Goal: Information Seeking & Learning: Learn about a topic

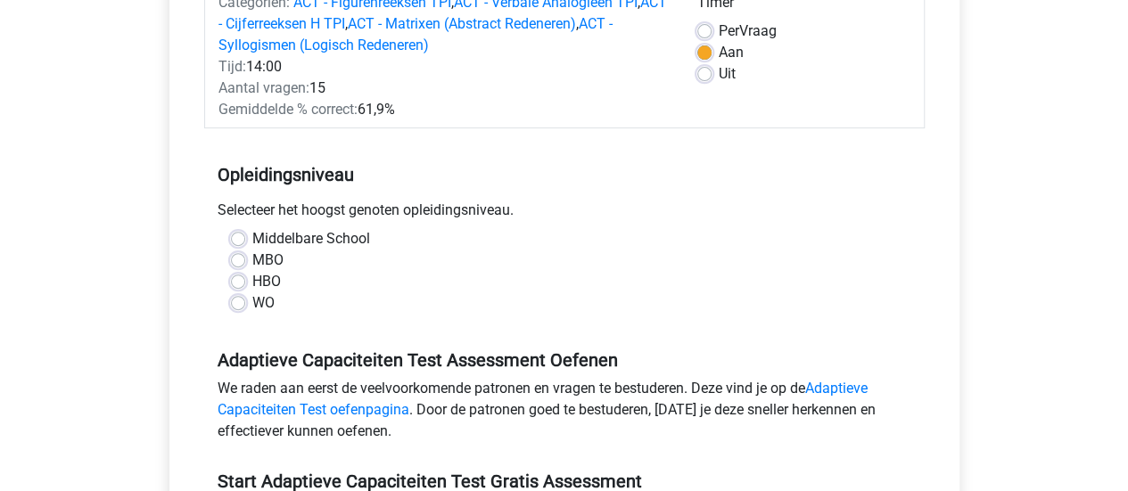
scroll to position [263, 0]
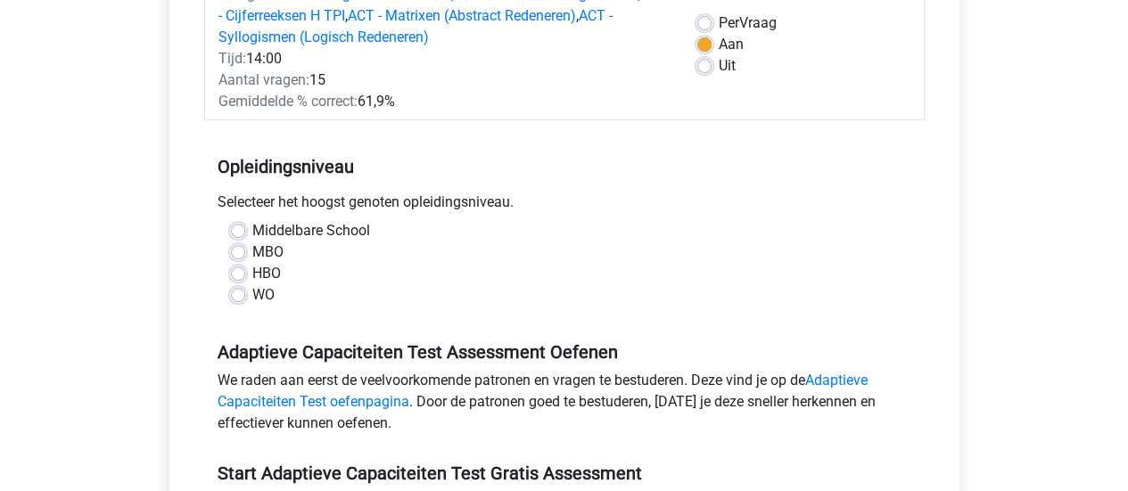
click at [252, 229] on label "Middelbare School" at bounding box center [311, 230] width 118 height 21
click at [235, 229] on input "Middelbare School" at bounding box center [238, 229] width 14 height 18
radio input "true"
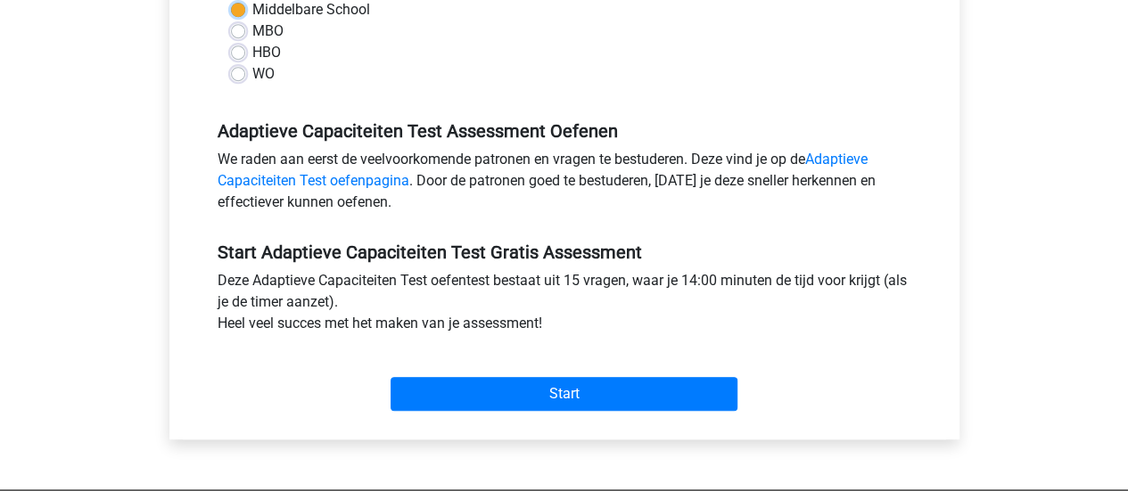
scroll to position [486, 0]
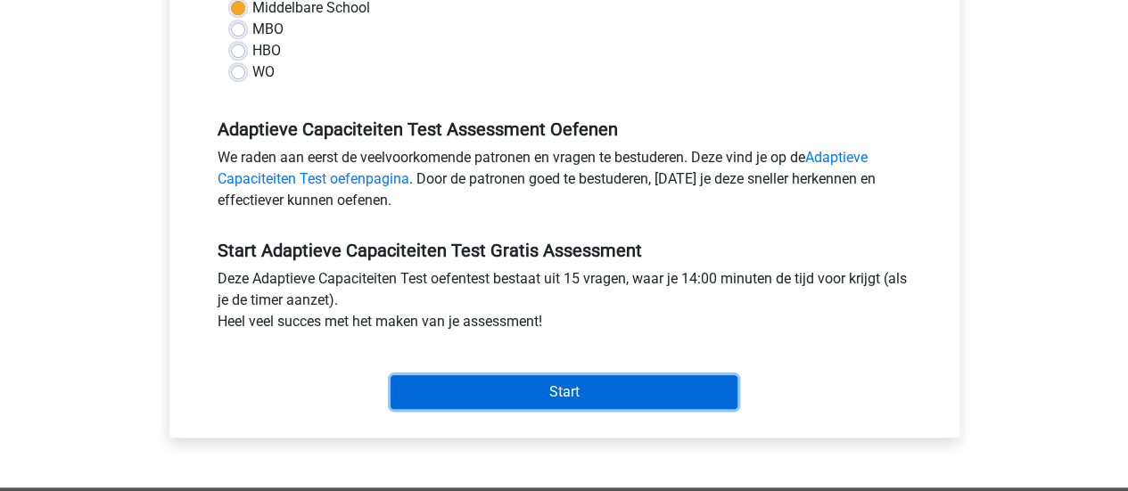
click at [545, 392] on input "Start" at bounding box center [564, 392] width 347 height 34
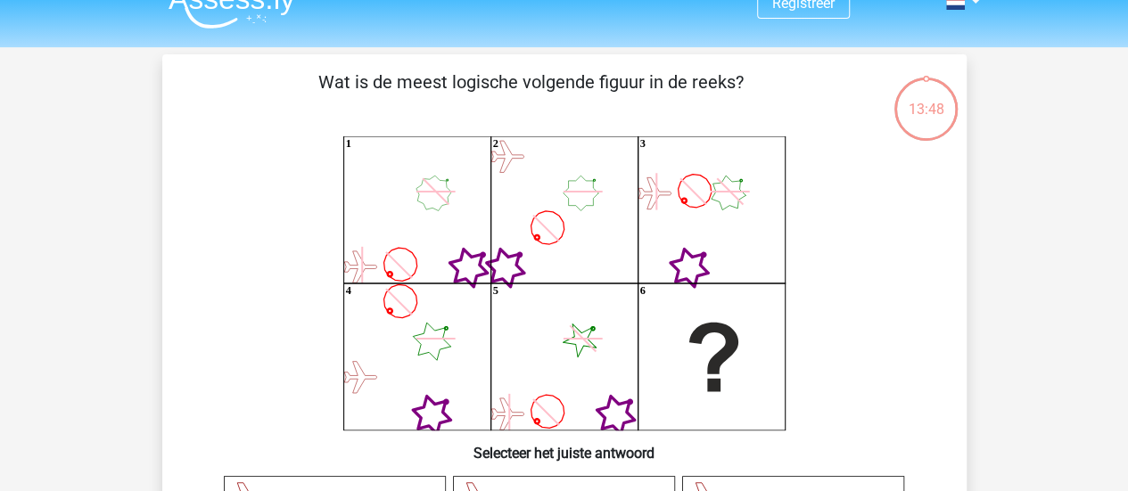
scroll to position [31, 0]
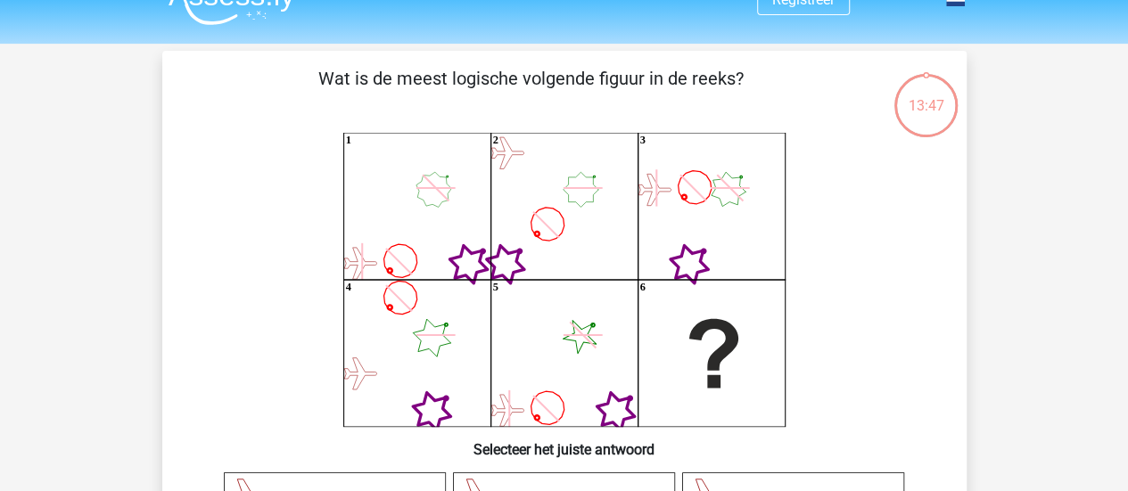
drag, startPoint x: 784, startPoint y: 318, endPoint x: 908, endPoint y: 409, distance: 153.8
click at [908, 409] on icon "1 2 3 4 5 6" at bounding box center [564, 280] width 719 height 294
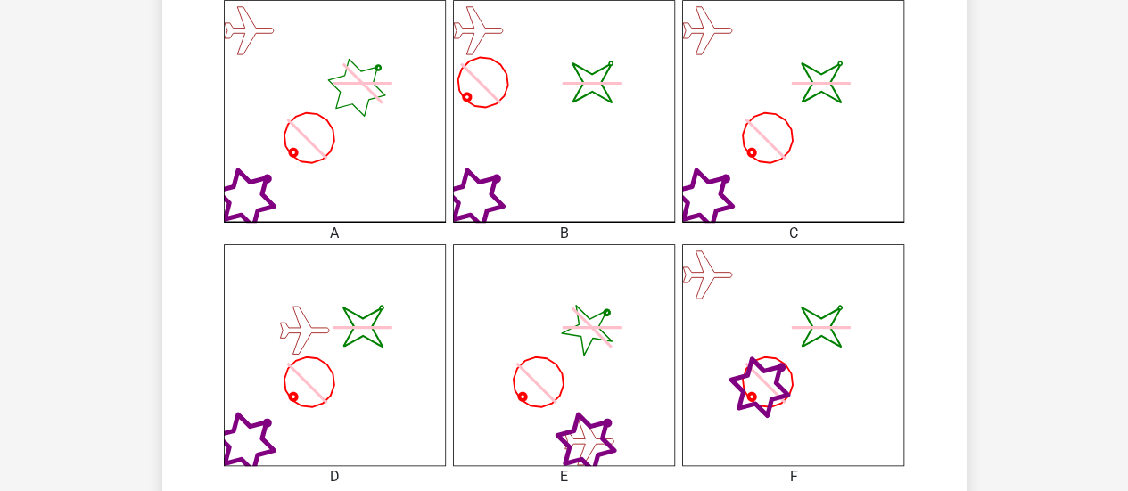
scroll to position [505, 0]
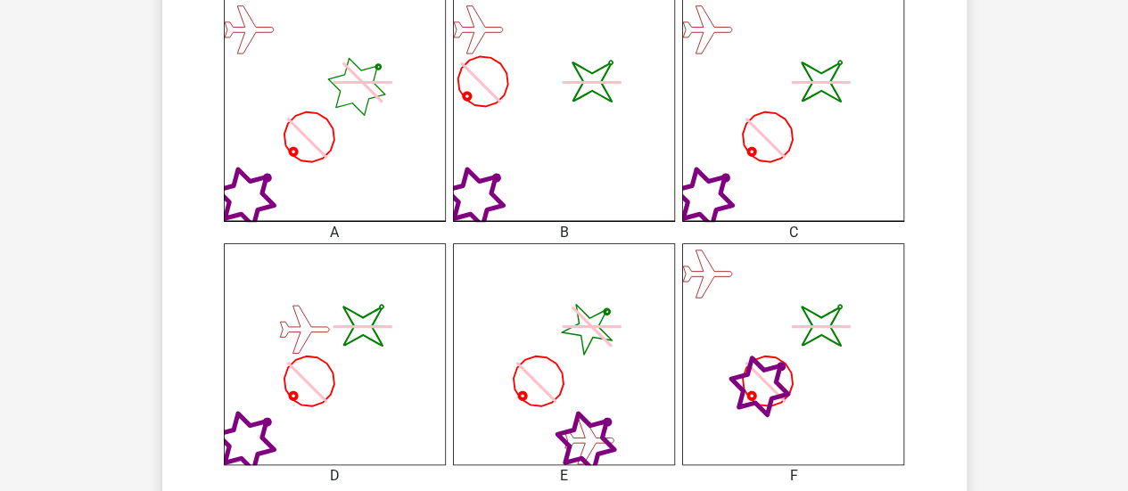
click at [570, 129] on icon "image/svg+xml" at bounding box center [564, 110] width 222 height 222
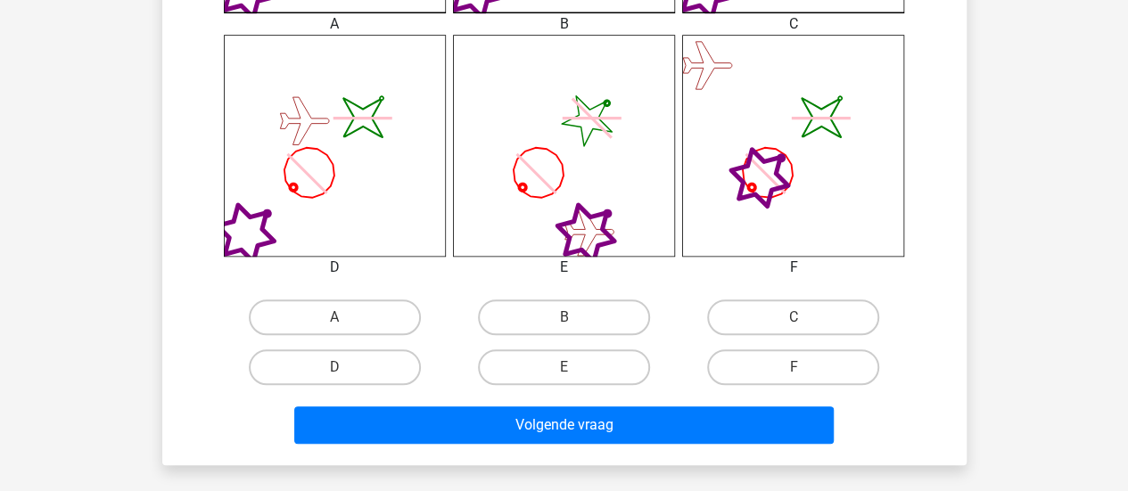
scroll to position [724, 0]
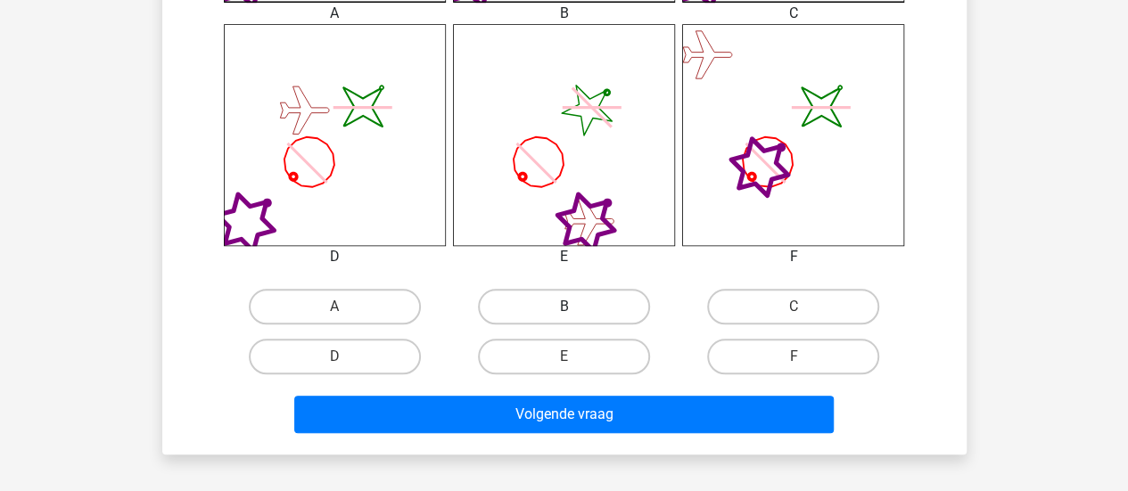
click at [578, 300] on label "B" at bounding box center [564, 307] width 172 height 36
click at [575, 307] on input "B" at bounding box center [570, 313] width 12 height 12
radio input "true"
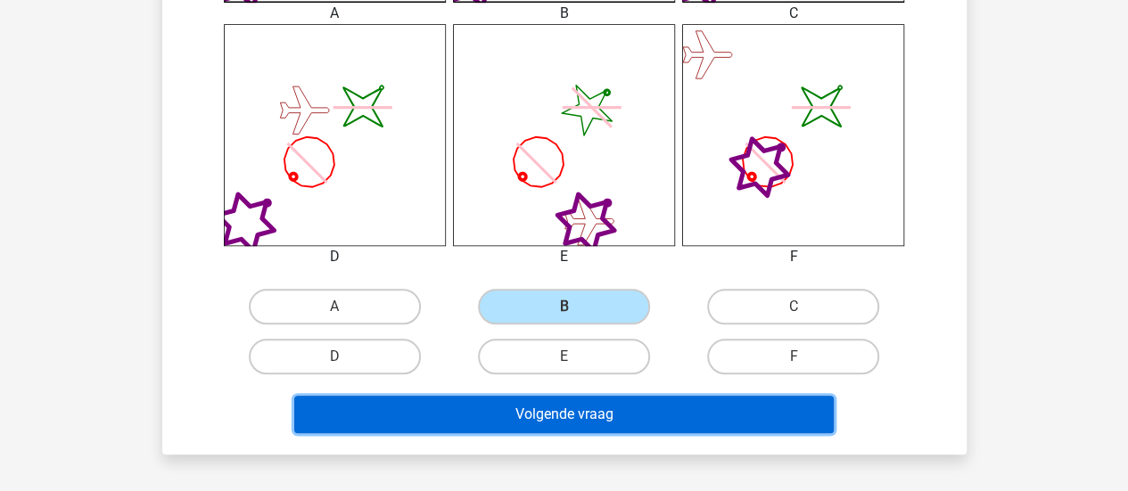
click at [574, 425] on button "Volgende vraag" at bounding box center [564, 414] width 540 height 37
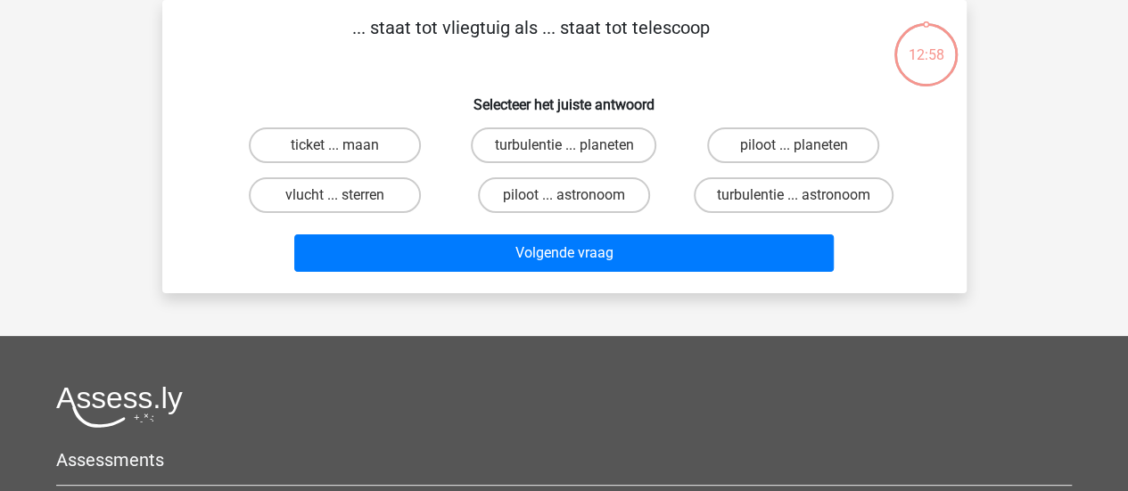
scroll to position [0, 0]
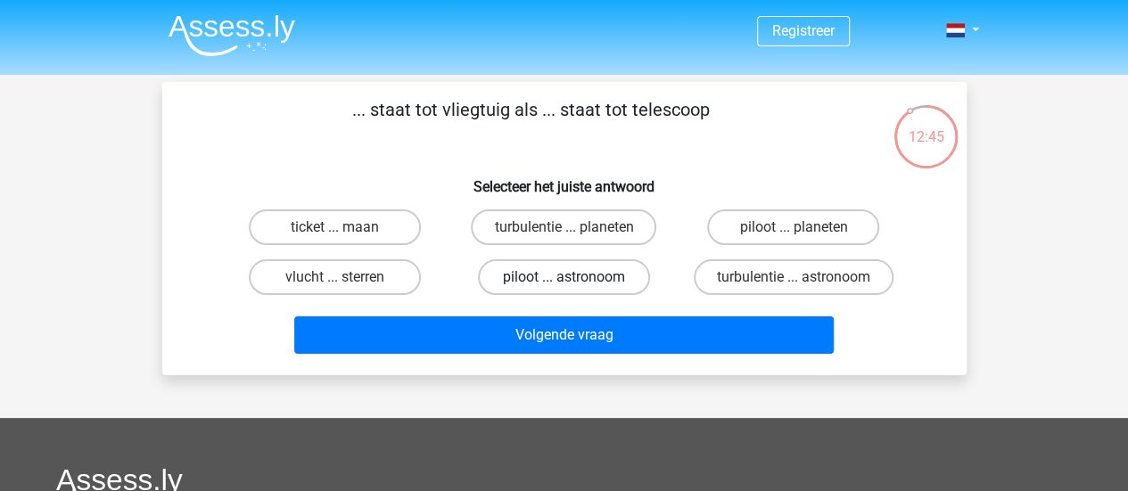
click at [590, 269] on label "piloot ... astronoom" at bounding box center [564, 278] width 172 height 36
click at [575, 277] on input "piloot ... astronoom" at bounding box center [570, 283] width 12 height 12
radio input "true"
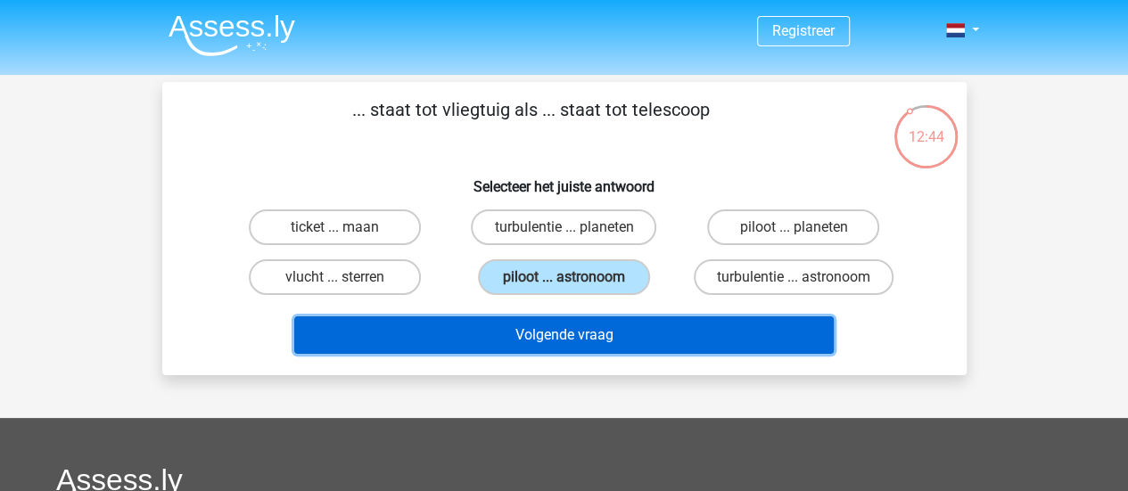
click at [578, 343] on button "Volgende vraag" at bounding box center [564, 335] width 540 height 37
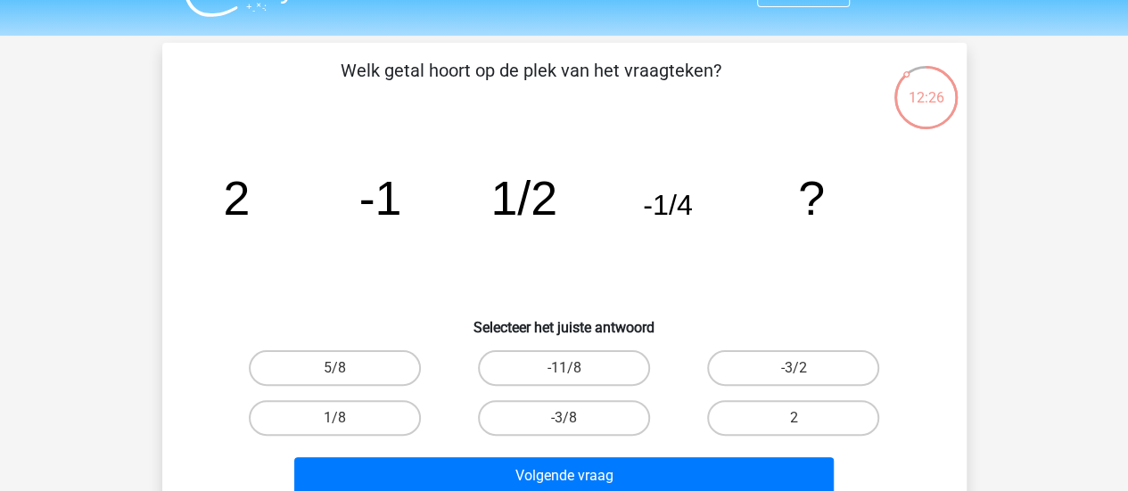
scroll to position [41, 0]
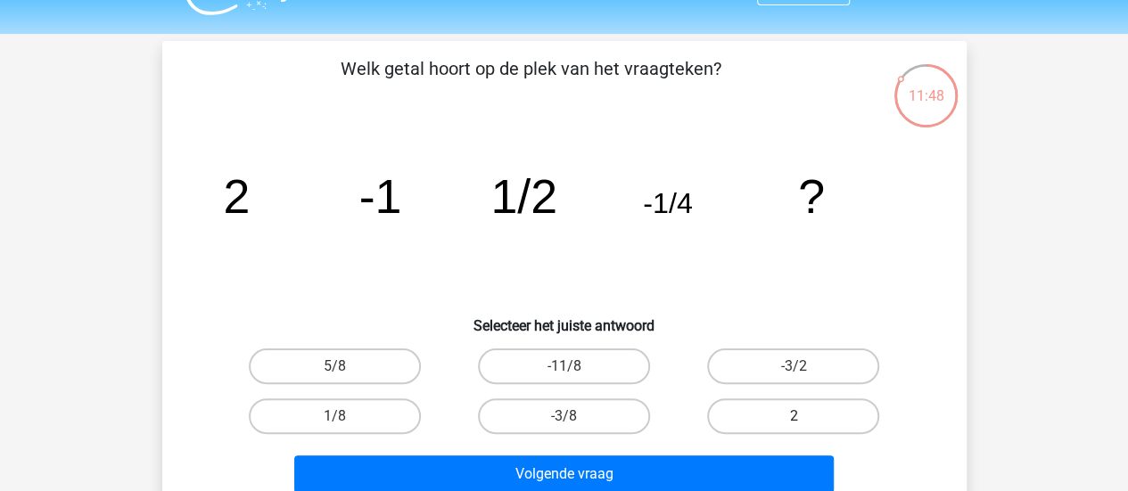
click at [824, 407] on label "2" at bounding box center [793, 417] width 172 height 36
click at [805, 417] on input "2" at bounding box center [800, 423] width 12 height 12
radio input "true"
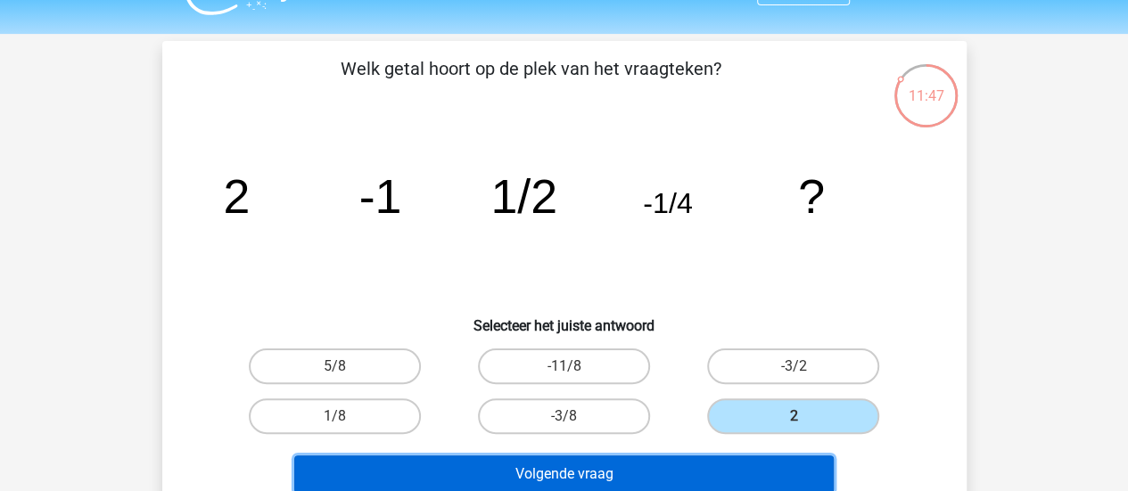
click at [742, 468] on button "Volgende vraag" at bounding box center [564, 474] width 540 height 37
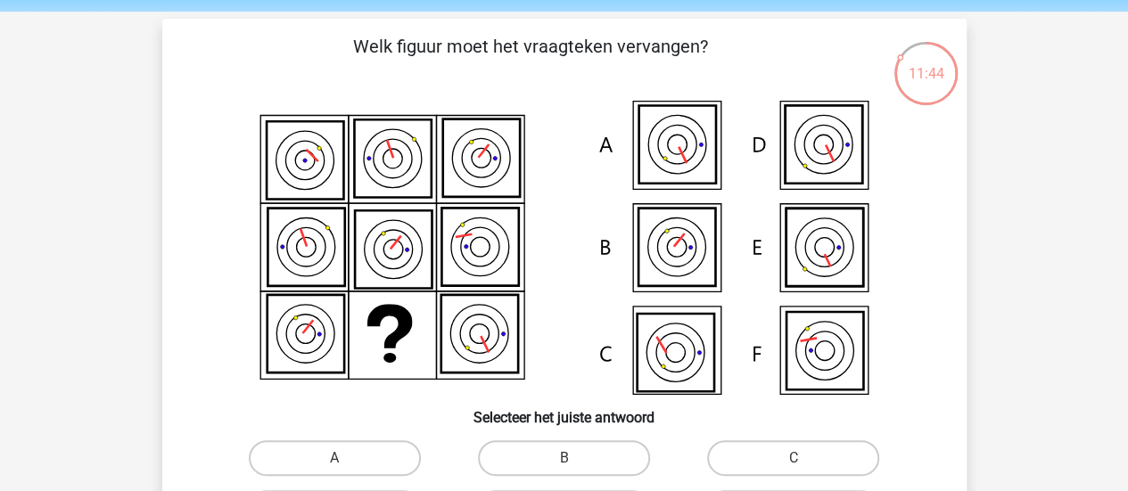
scroll to position [62, 0]
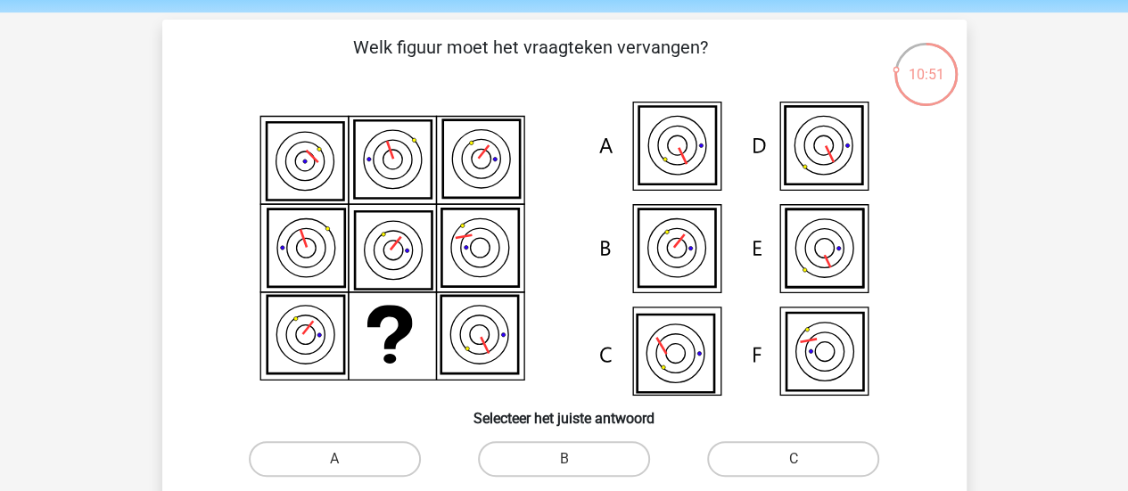
click at [813, 345] on icon at bounding box center [824, 352] width 77 height 78
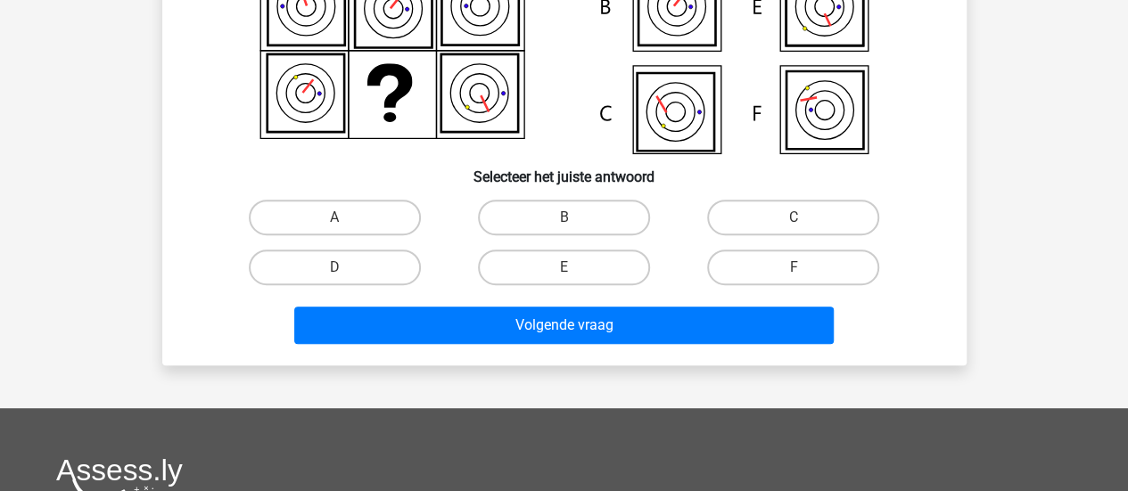
click at [794, 268] on input "F" at bounding box center [800, 274] width 12 height 12
radio input "true"
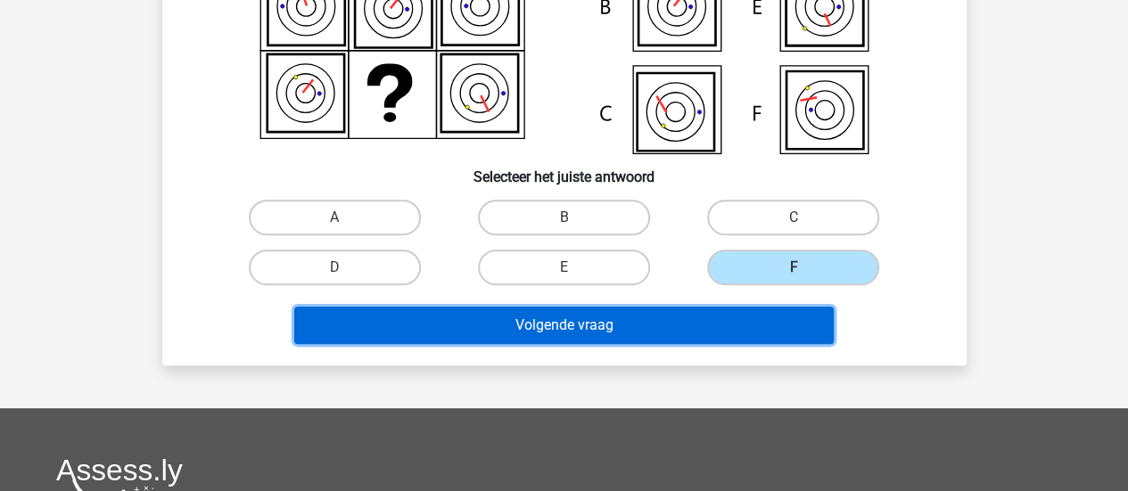
click at [687, 332] on button "Volgende vraag" at bounding box center [564, 325] width 540 height 37
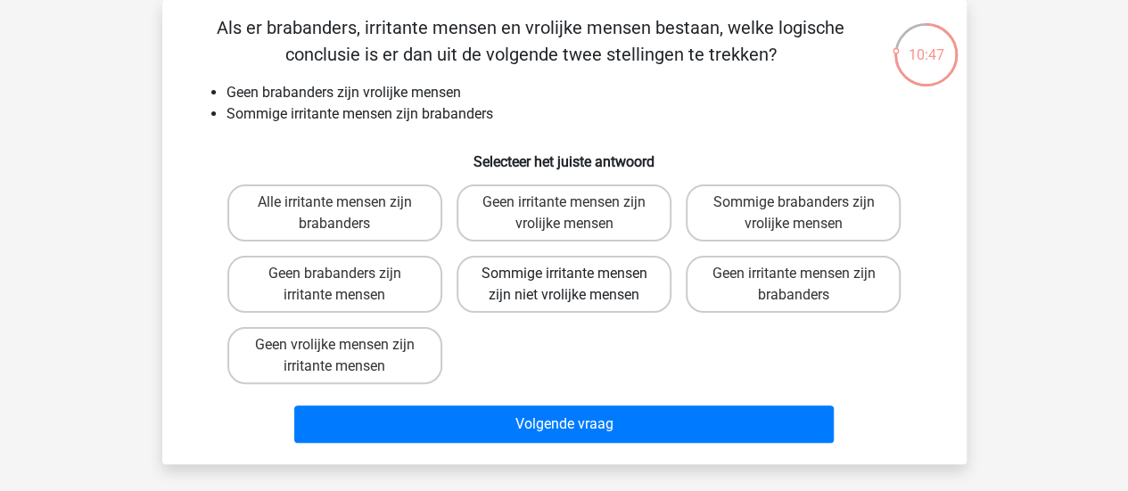
scroll to position [70, 0]
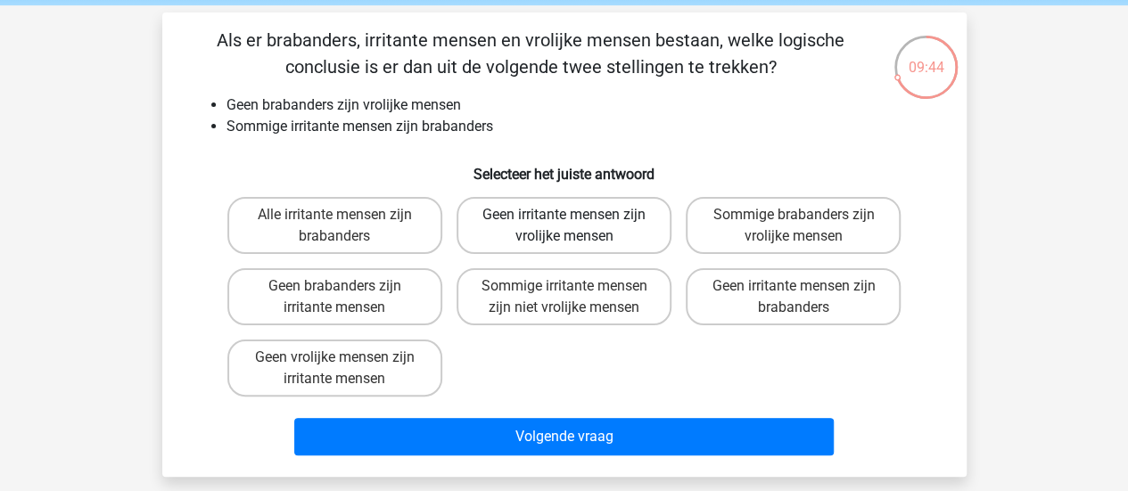
click at [555, 225] on label "Geen irritante mensen zijn vrolijke mensen" at bounding box center [564, 225] width 215 height 57
click at [564, 225] on input "Geen irritante mensen zijn vrolijke mensen" at bounding box center [570, 221] width 12 height 12
radio input "true"
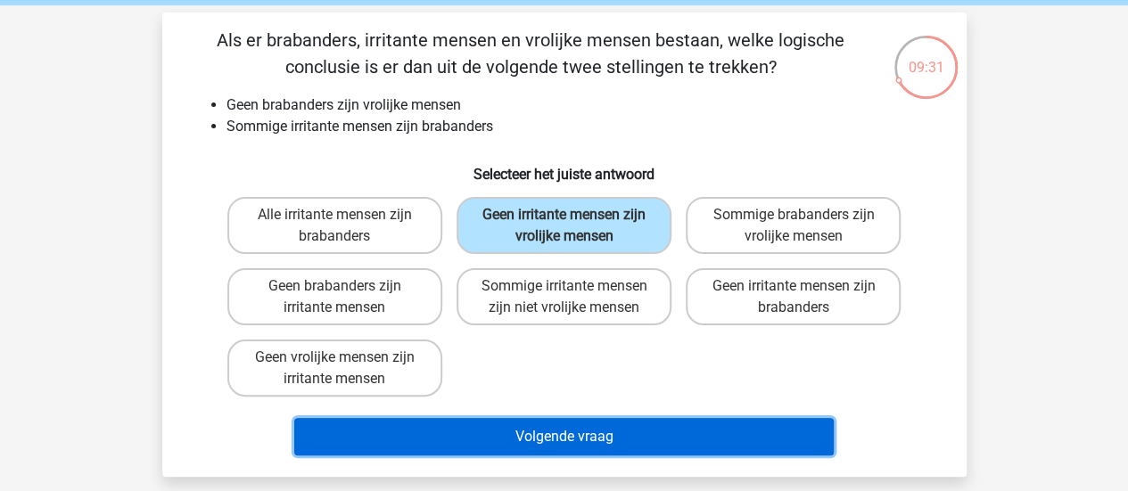
click at [584, 433] on button "Volgende vraag" at bounding box center [564, 436] width 540 height 37
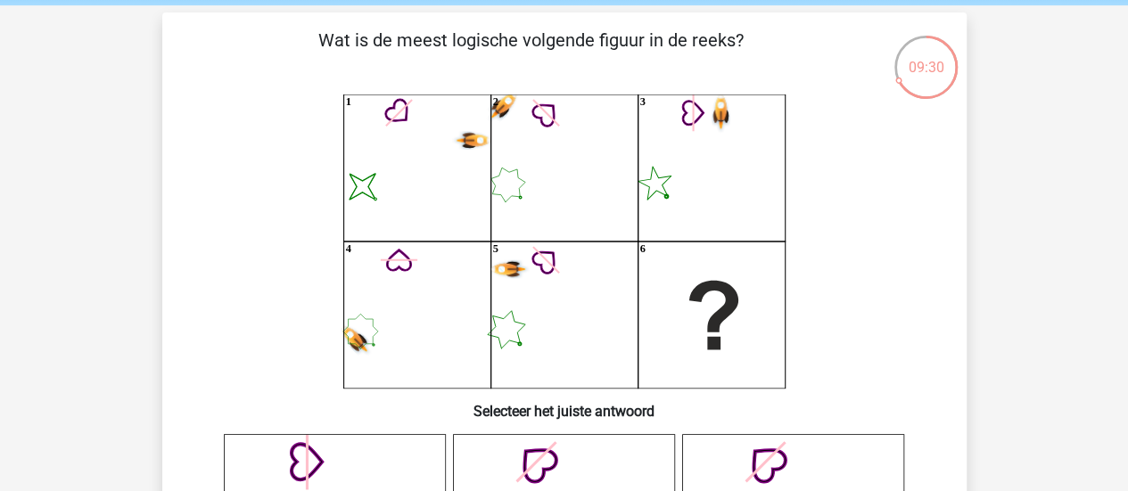
scroll to position [82, 0]
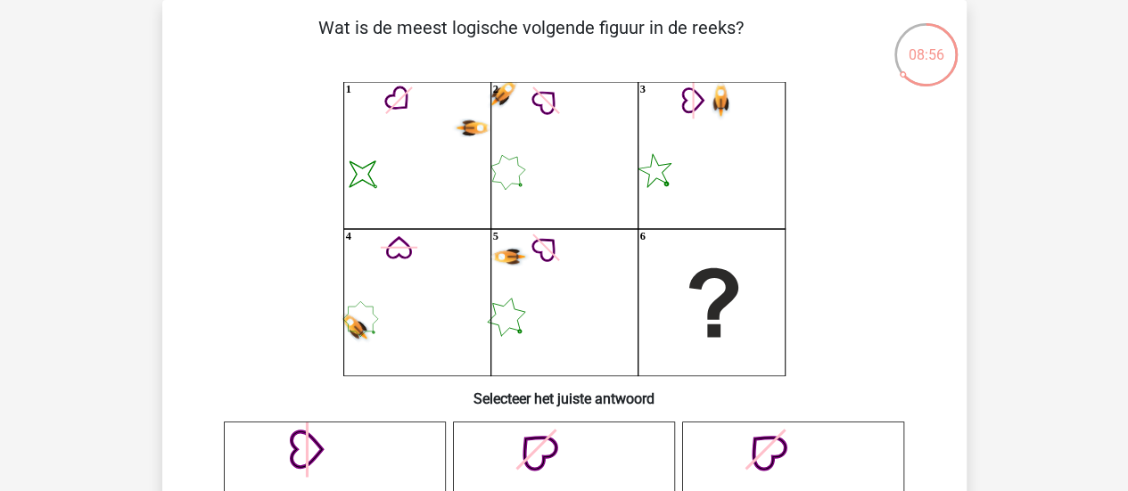
drag, startPoint x: 749, startPoint y: 227, endPoint x: 714, endPoint y: 110, distance: 122.8
click at [714, 110] on icon "image/svg+xml 1 2 3 4 5 6" at bounding box center [564, 229] width 719 height 294
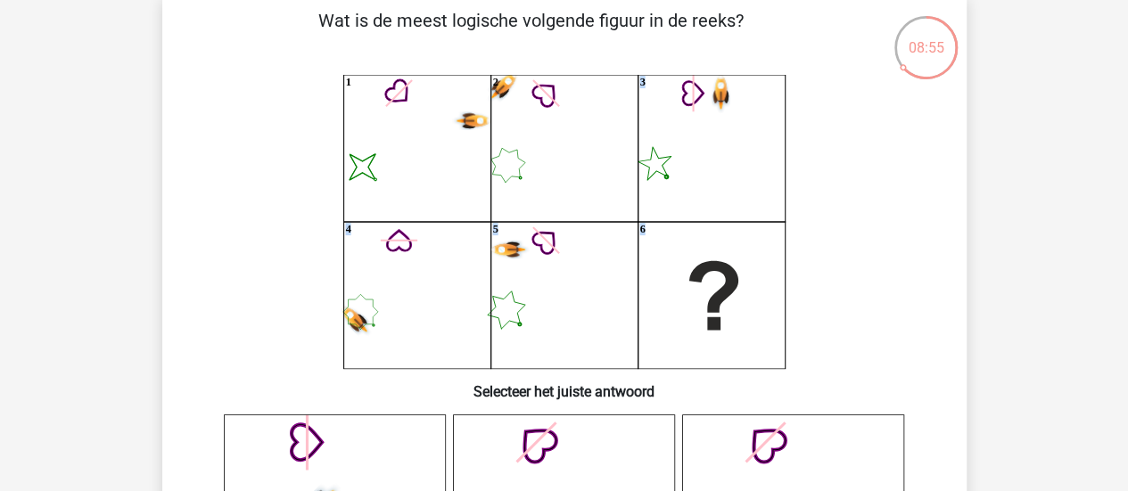
scroll to position [93, 0]
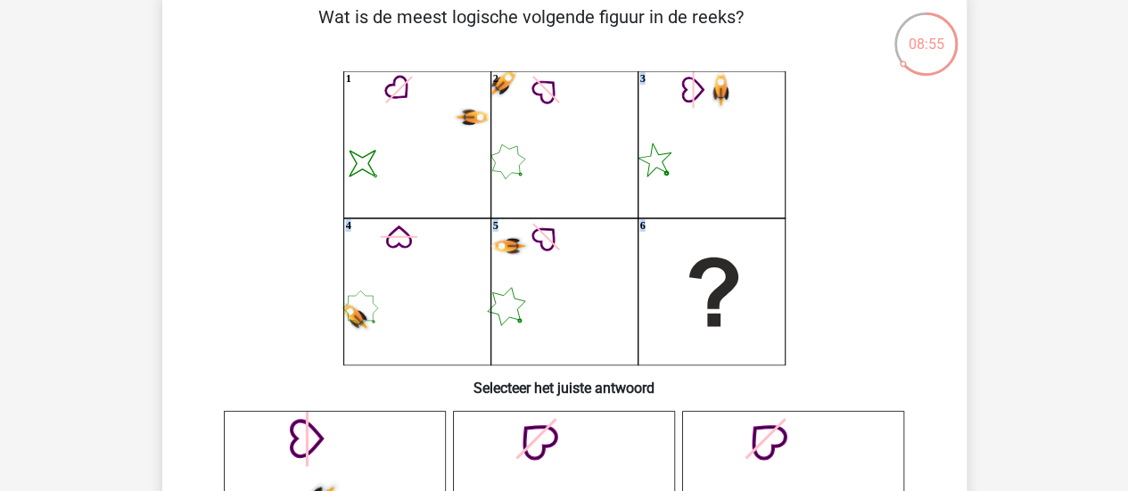
click at [924, 231] on div "image/svg+xml 1 2 3 4 5 6" at bounding box center [564, 218] width 747 height 294
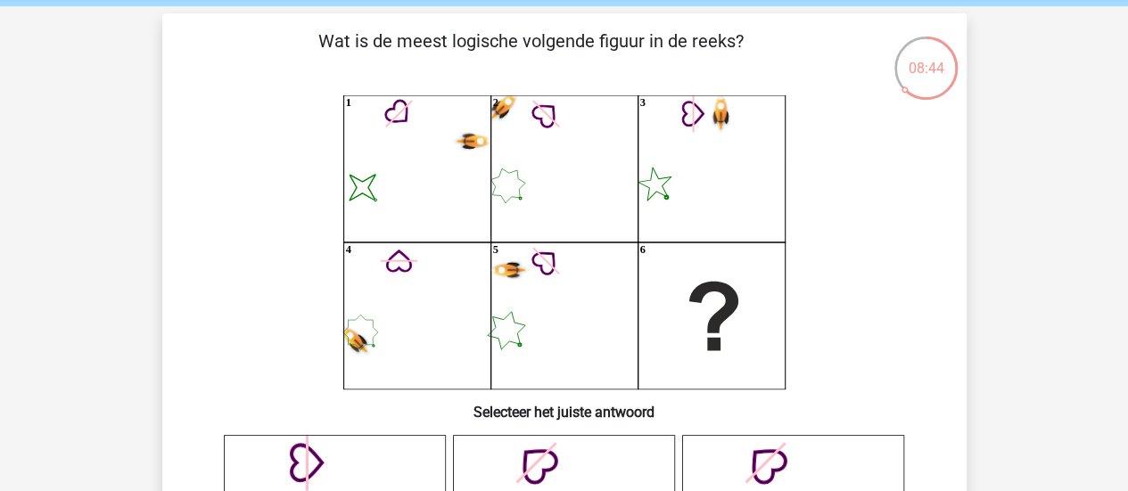
scroll to position [71, 0]
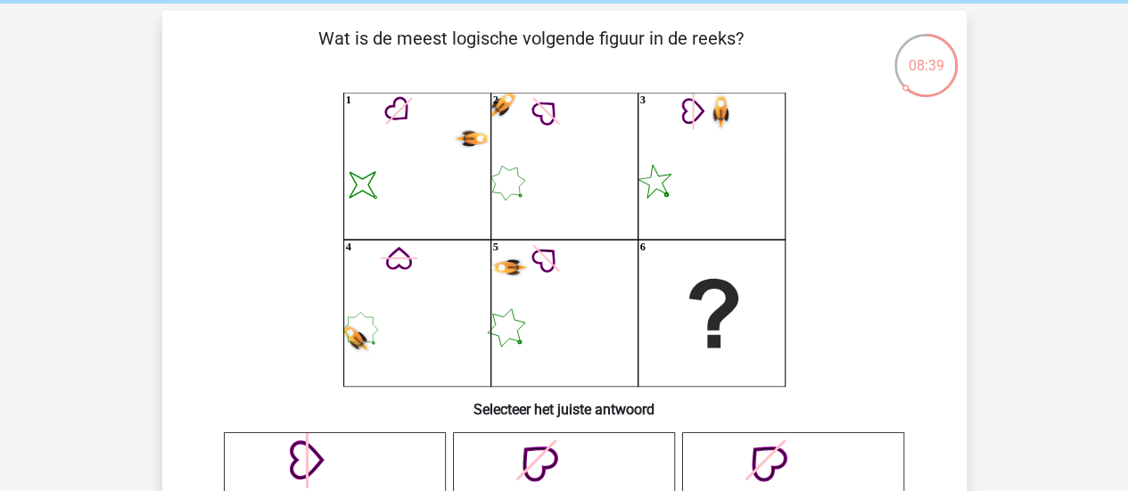
click at [924, 231] on div "image/svg+xml 1 2 3 4 5 6" at bounding box center [564, 240] width 747 height 294
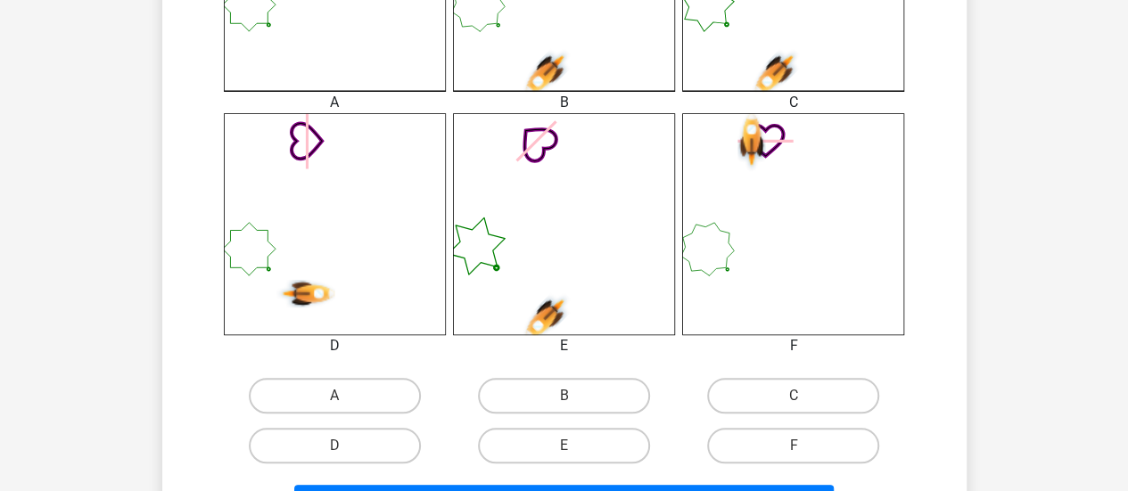
scroll to position [658, 0]
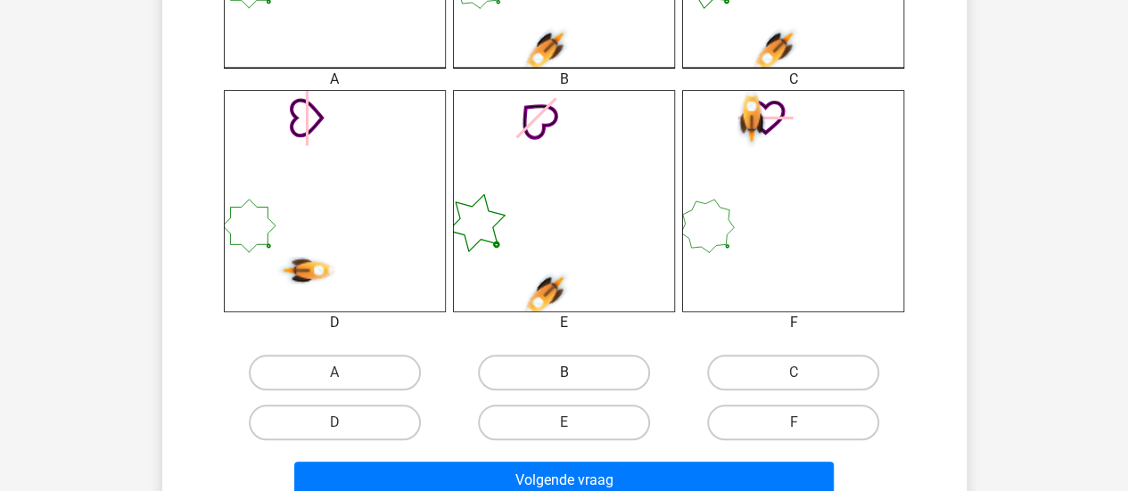
click at [626, 390] on label "B" at bounding box center [564, 373] width 172 height 36
click at [575, 384] on input "B" at bounding box center [570, 379] width 12 height 12
radio input "true"
click at [613, 408] on label "E" at bounding box center [564, 423] width 172 height 36
click at [575, 423] on input "E" at bounding box center [570, 429] width 12 height 12
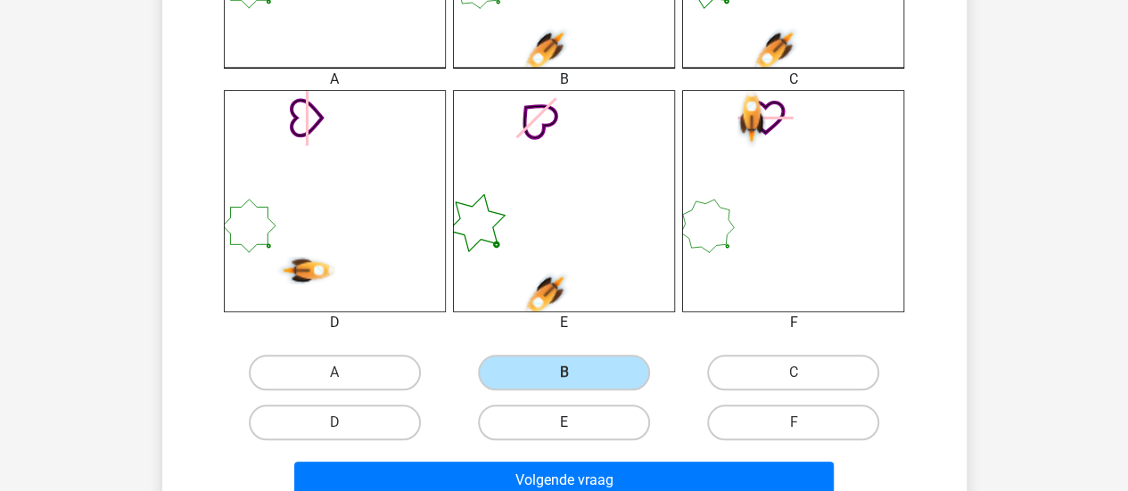
radio input "true"
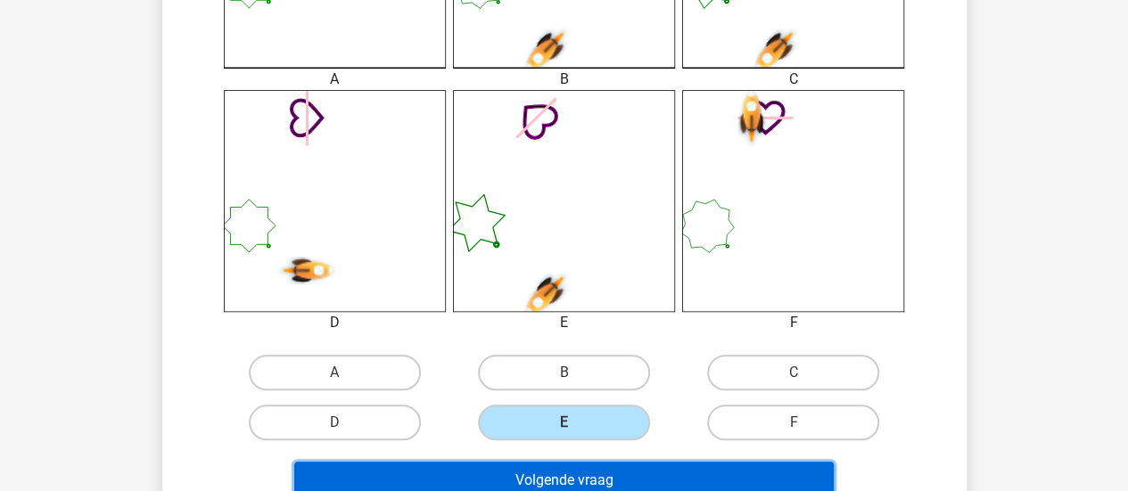
click at [680, 483] on button "Volgende vraag" at bounding box center [564, 480] width 540 height 37
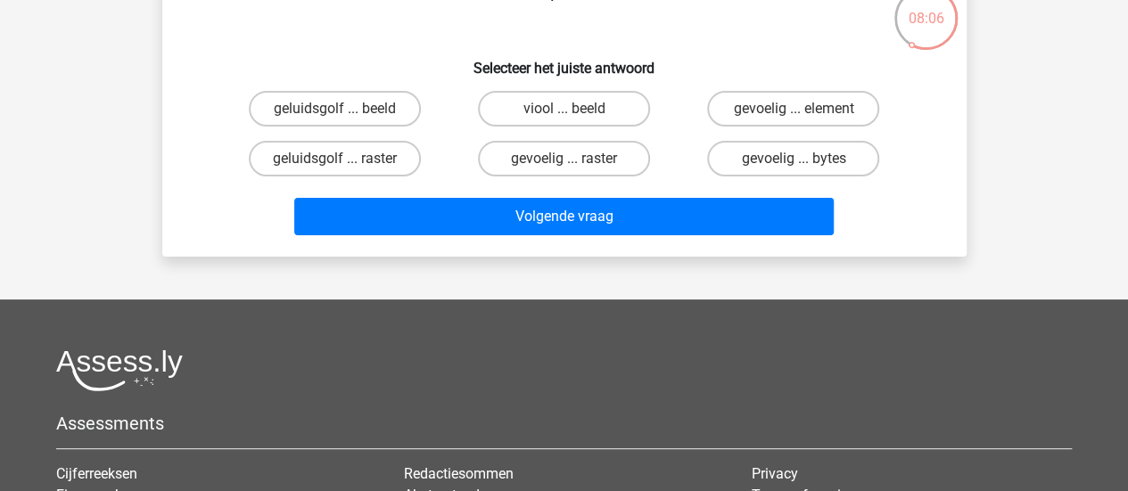
scroll to position [0, 0]
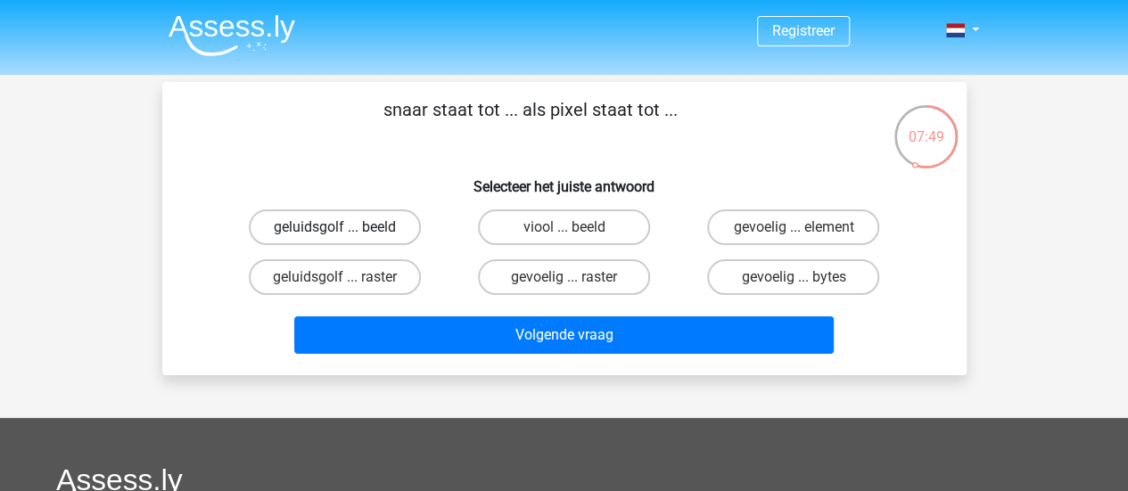
click at [380, 235] on label "geluidsgolf ... beeld" at bounding box center [335, 228] width 172 height 36
click at [346, 235] on input "geluidsgolf ... beeld" at bounding box center [340, 233] width 12 height 12
radio input "true"
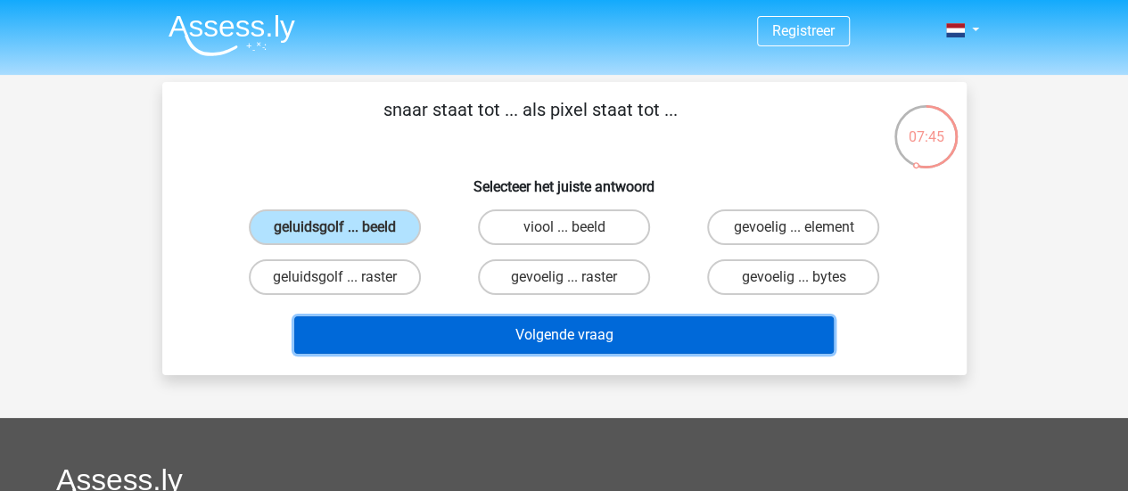
click at [510, 342] on button "Volgende vraag" at bounding box center [564, 335] width 540 height 37
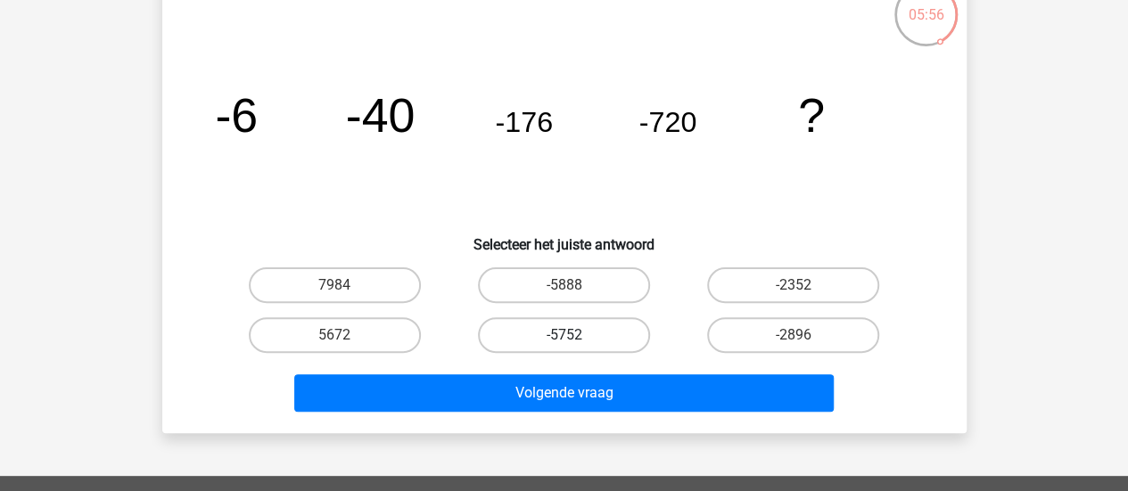
scroll to position [121, 0]
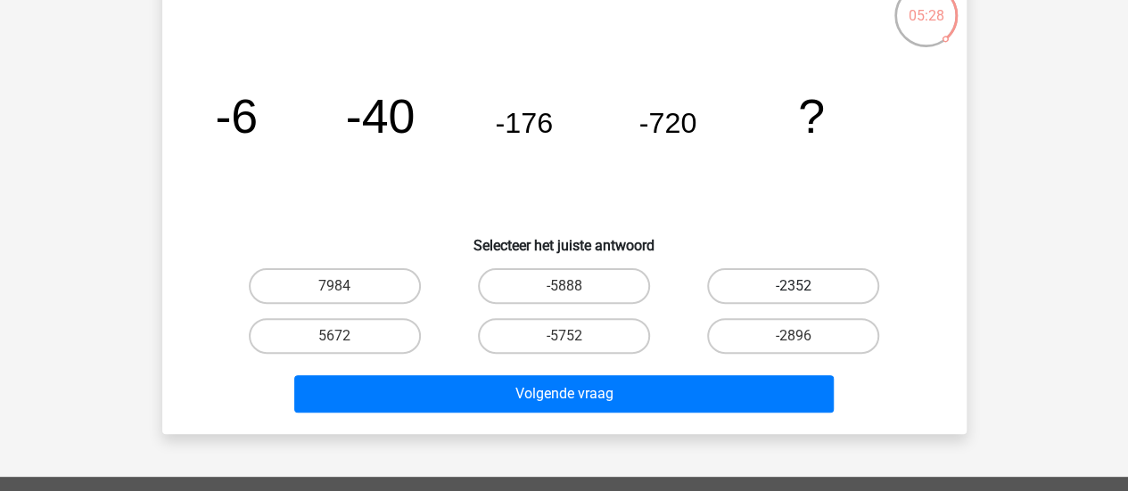
click at [839, 280] on label "-2352" at bounding box center [793, 286] width 172 height 36
click at [805, 286] on input "-2352" at bounding box center [800, 292] width 12 height 12
radio input "true"
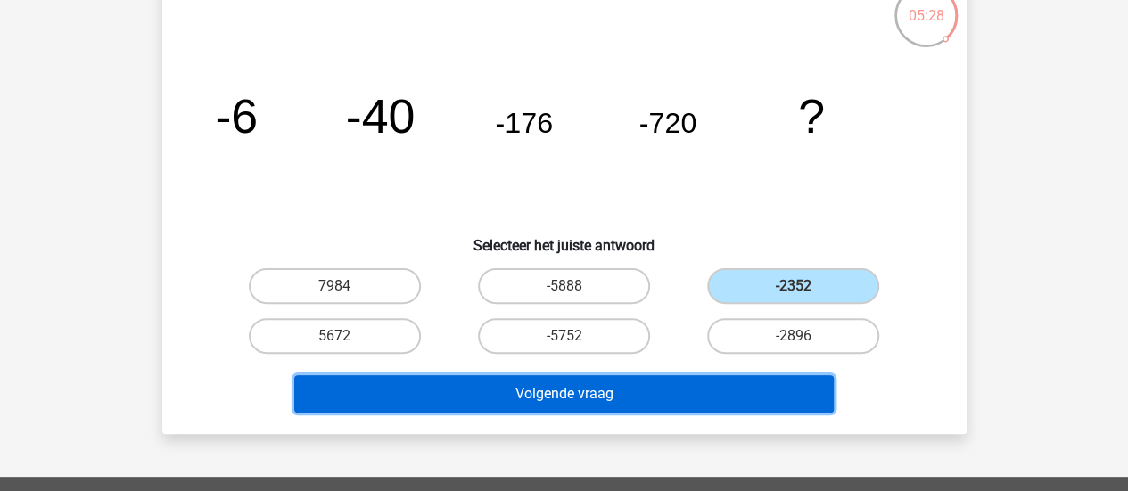
click at [651, 395] on button "Volgende vraag" at bounding box center [564, 393] width 540 height 37
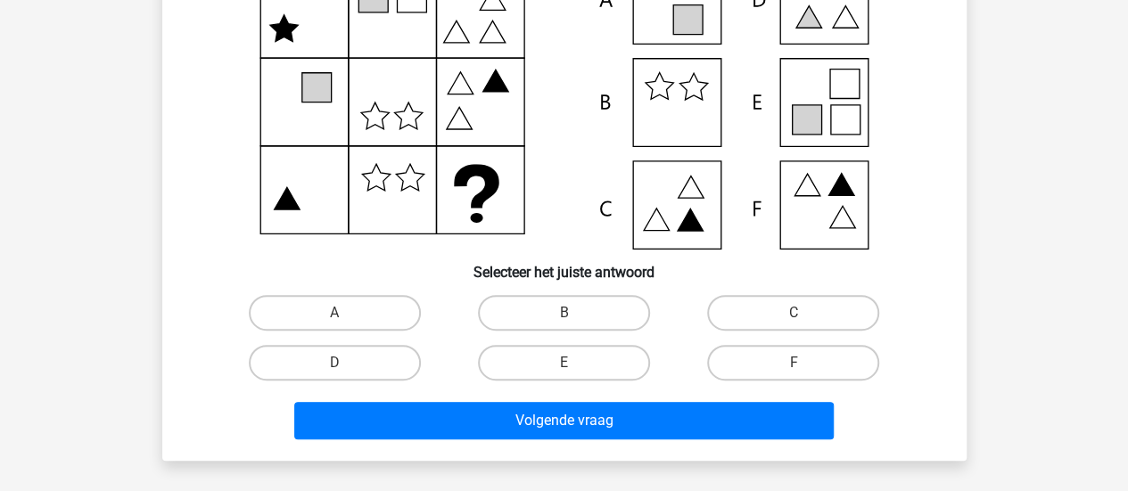
scroll to position [210, 0]
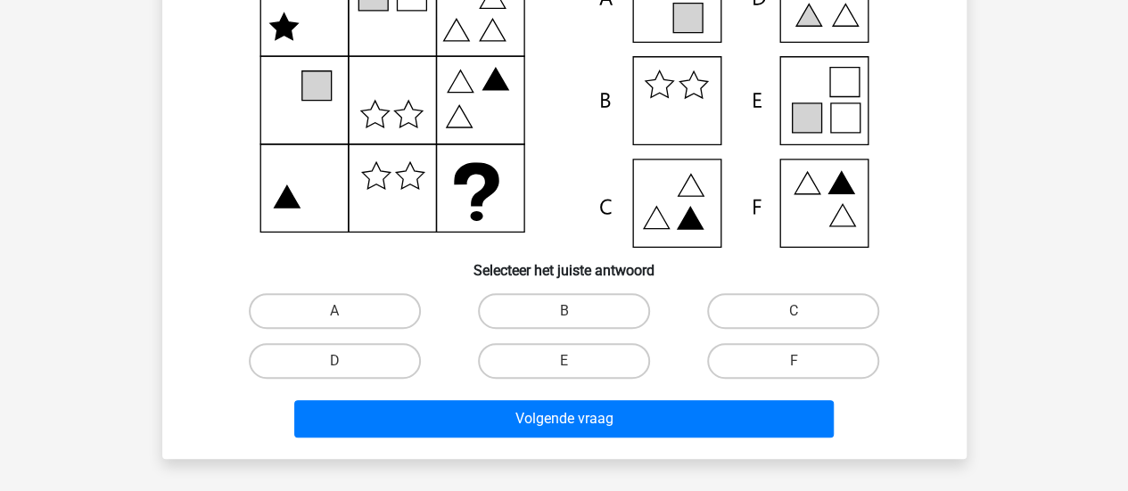
click at [574, 363] on input "E" at bounding box center [570, 367] width 12 height 12
radio input "true"
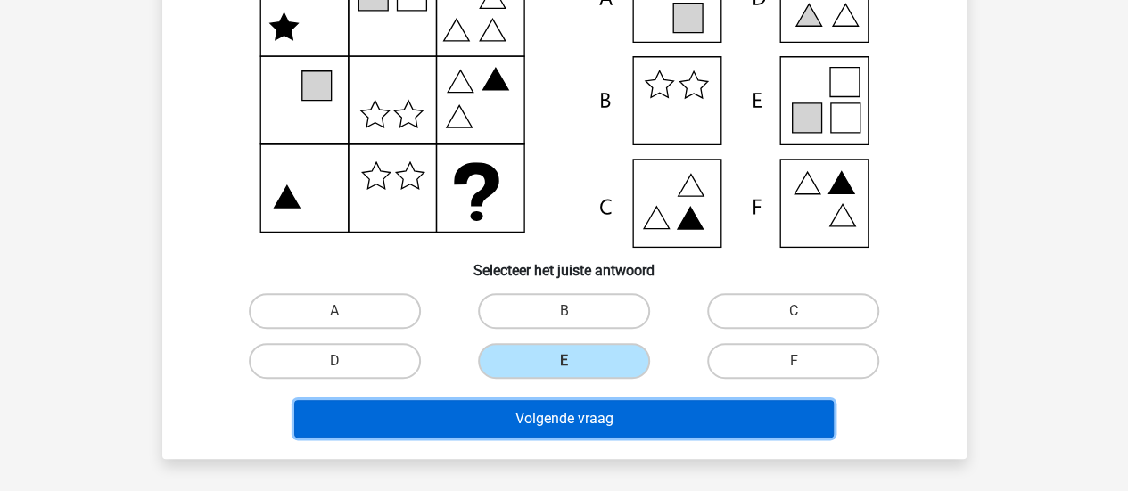
click at [544, 427] on button "Volgende vraag" at bounding box center [564, 418] width 540 height 37
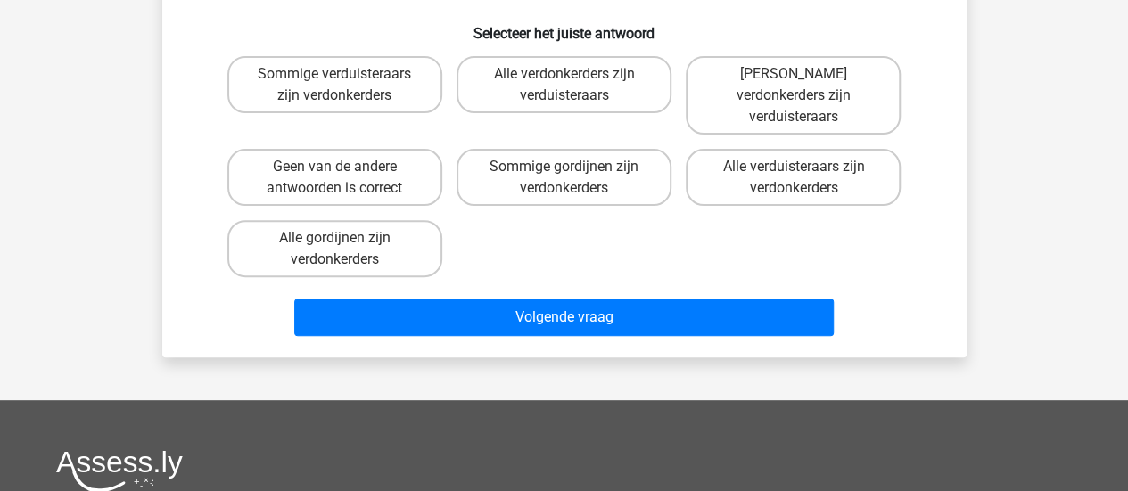
scroll to position [82, 0]
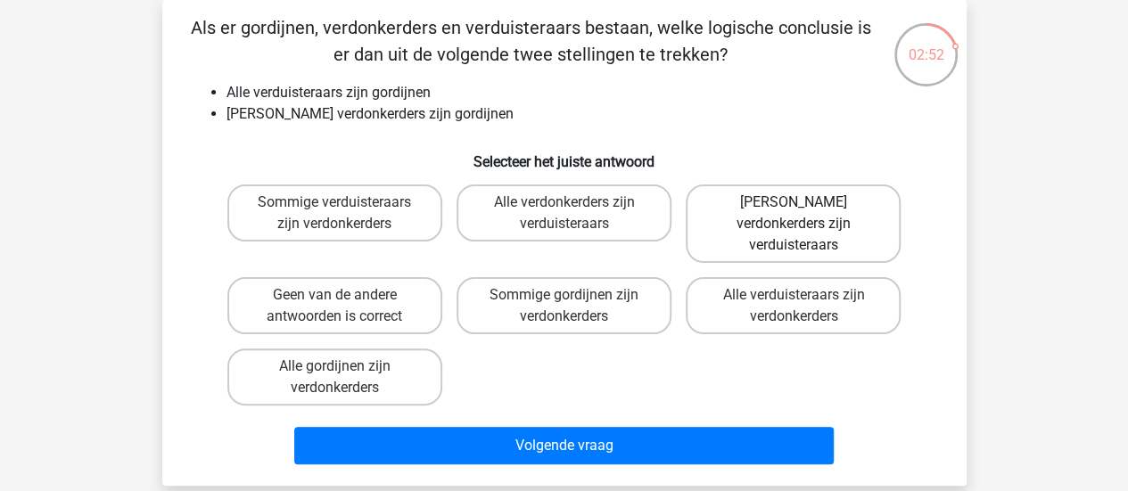
click at [777, 214] on label "Geen verdonkerders zijn verduisteraars" at bounding box center [793, 224] width 215 height 78
click at [794, 214] on input "Geen verdonkerders zijn verduisteraars" at bounding box center [800, 208] width 12 height 12
radio input "true"
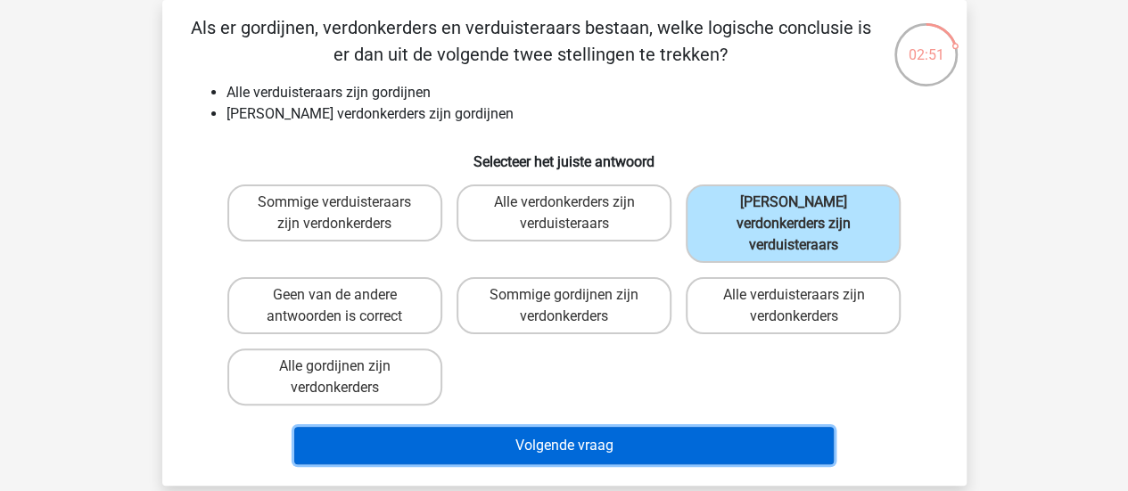
click at [609, 438] on button "Volgende vraag" at bounding box center [564, 445] width 540 height 37
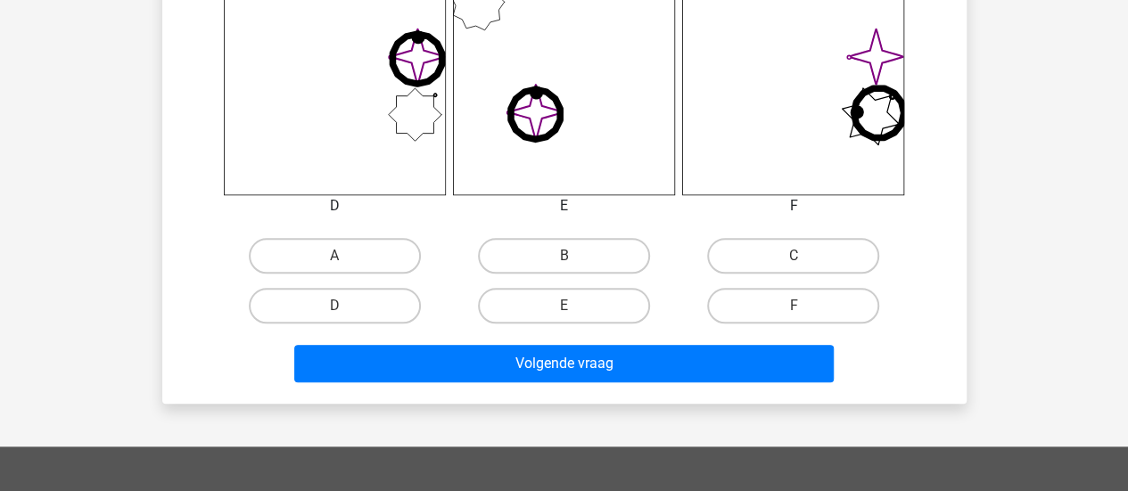
scroll to position [776, 0]
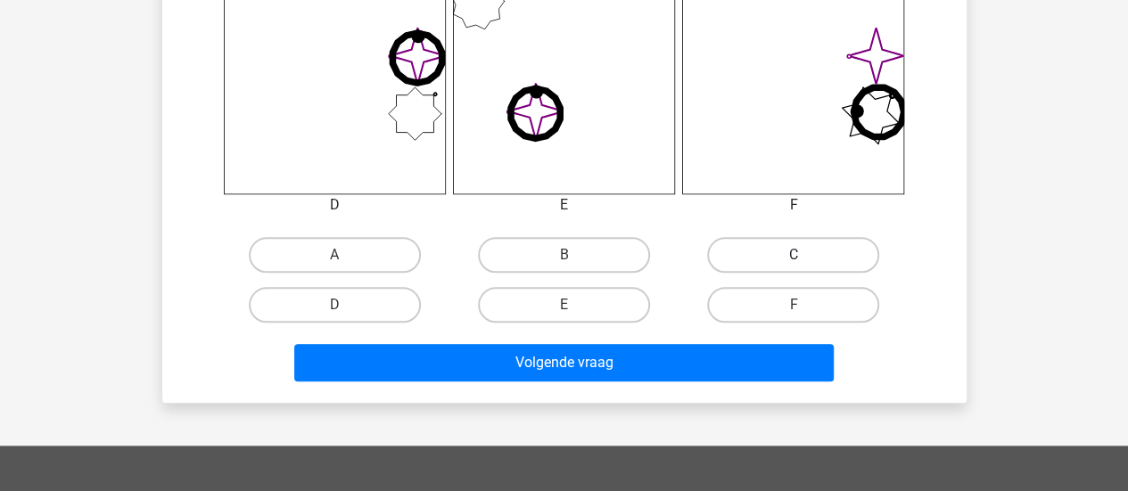
click at [760, 265] on label "C" at bounding box center [793, 255] width 172 height 36
click at [794, 265] on input "C" at bounding box center [800, 261] width 12 height 12
radio input "true"
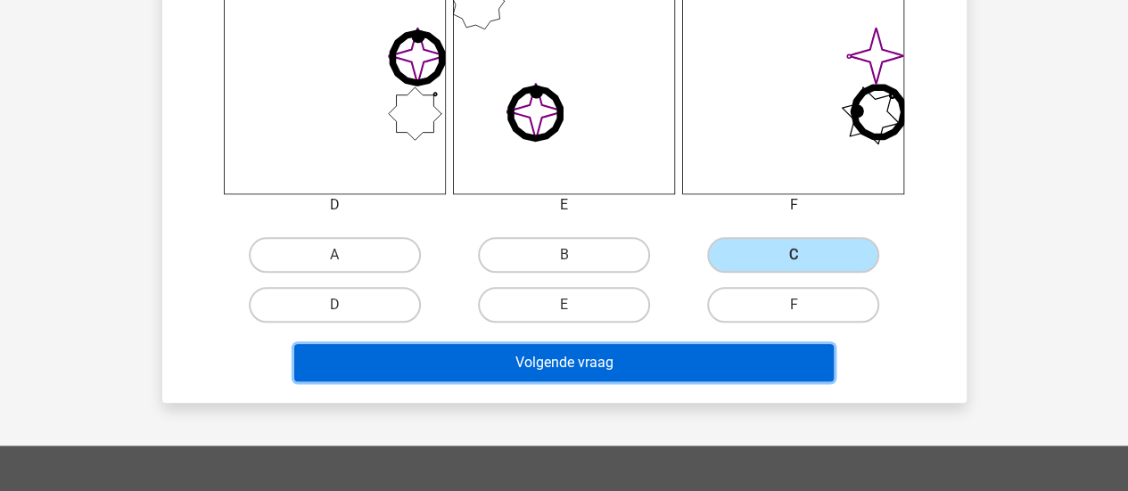
click at [657, 379] on button "Volgende vraag" at bounding box center [564, 362] width 540 height 37
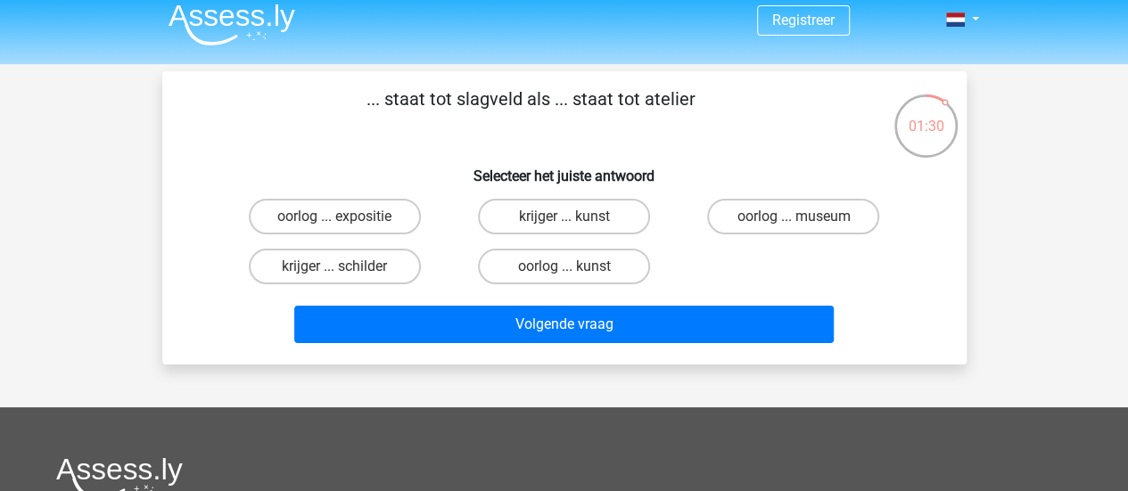
scroll to position [10, 0]
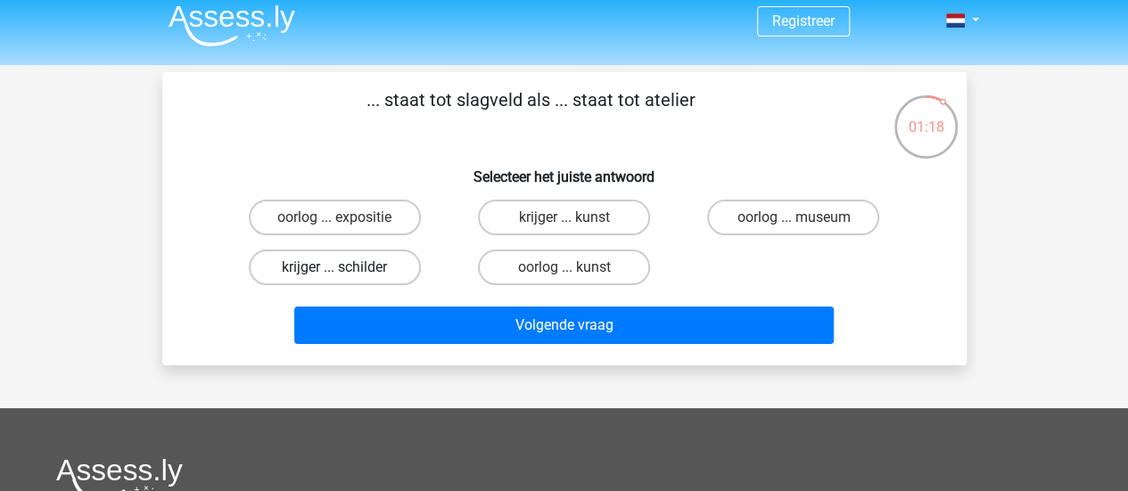
click at [346, 267] on label "krijger ... schilder" at bounding box center [335, 268] width 172 height 36
click at [346, 268] on input "krijger ... schilder" at bounding box center [340, 274] width 12 height 12
radio input "true"
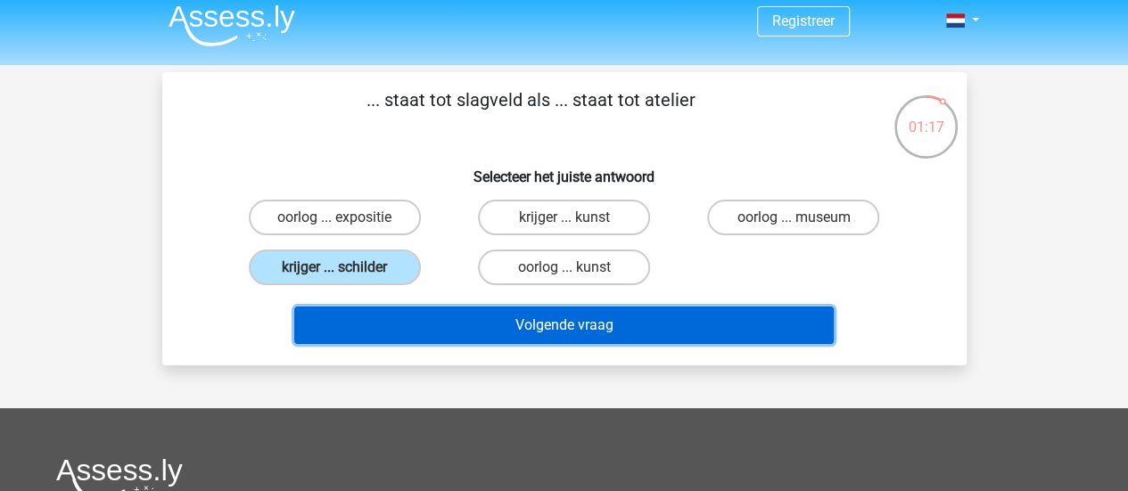
click at [428, 326] on button "Volgende vraag" at bounding box center [564, 325] width 540 height 37
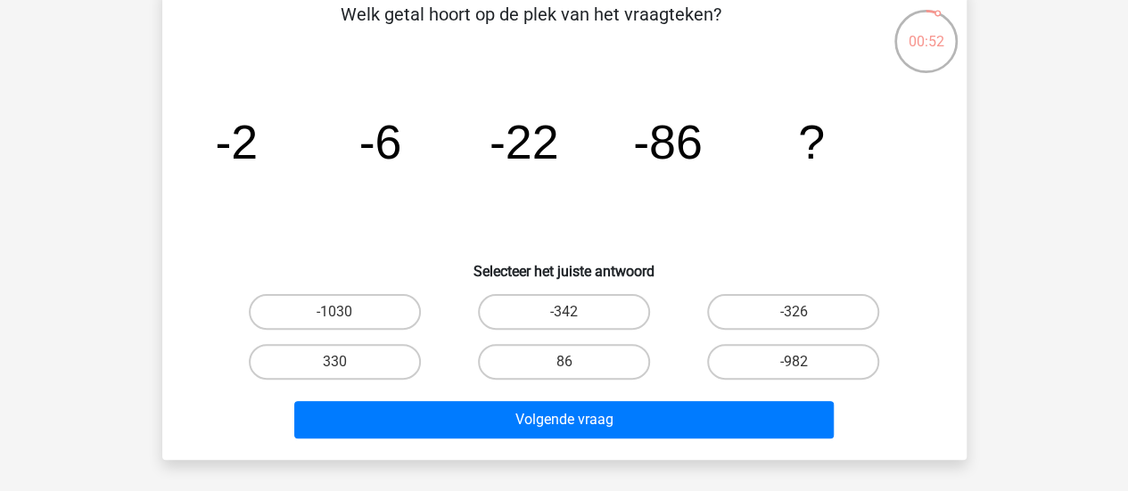
scroll to position [96, 0]
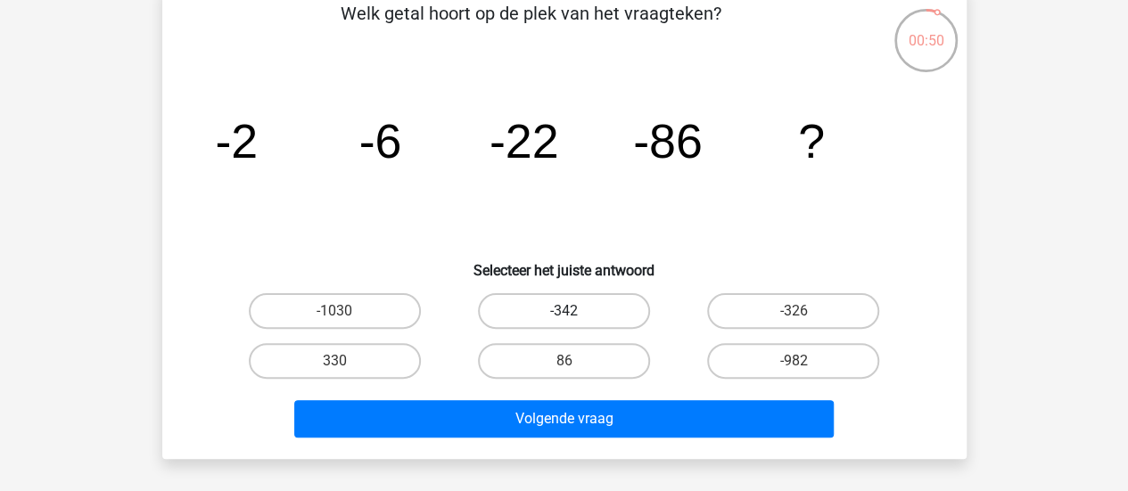
click at [606, 315] on label "-342" at bounding box center [564, 311] width 172 height 36
click at [575, 315] on input "-342" at bounding box center [570, 317] width 12 height 12
radio input "true"
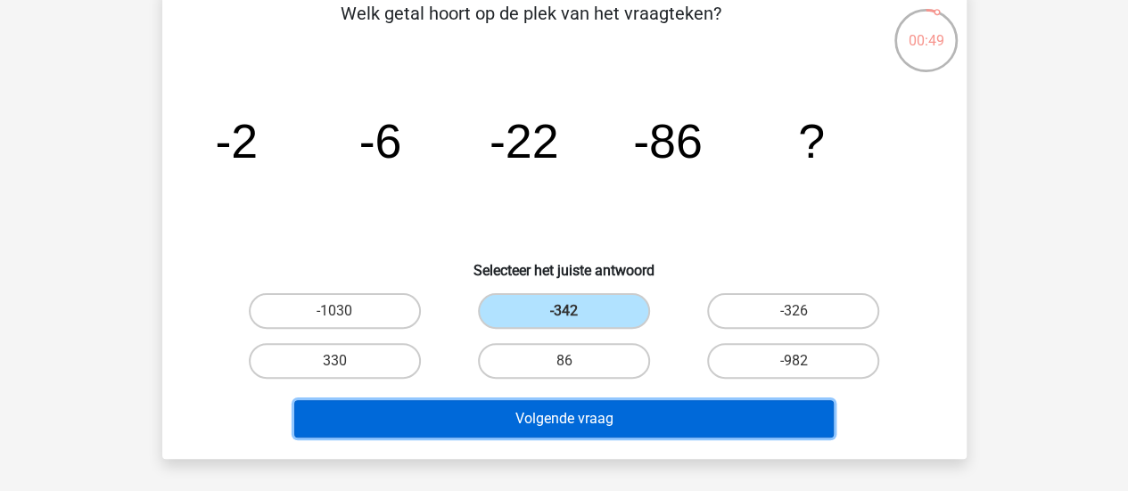
click at [548, 410] on button "Volgende vraag" at bounding box center [564, 418] width 540 height 37
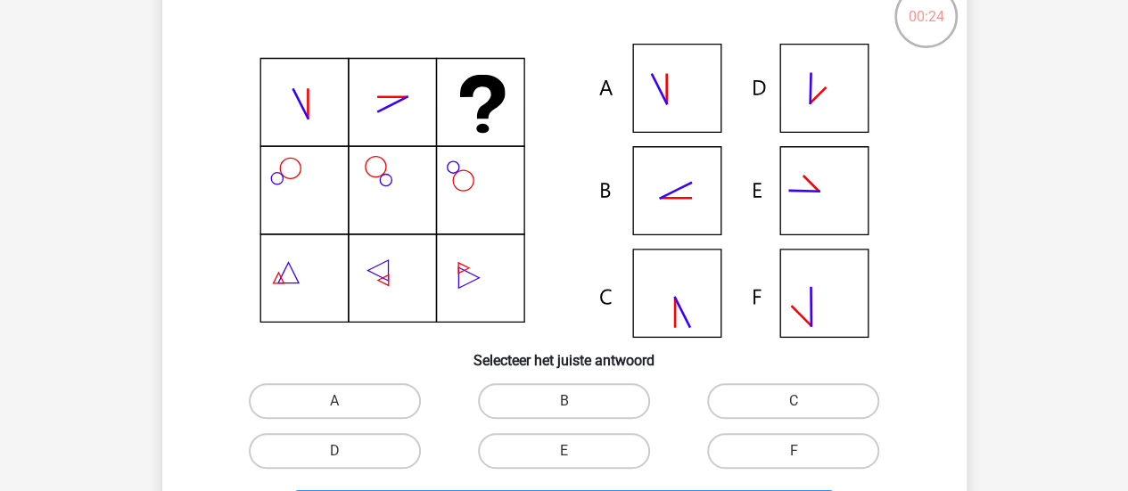
scroll to position [121, 0]
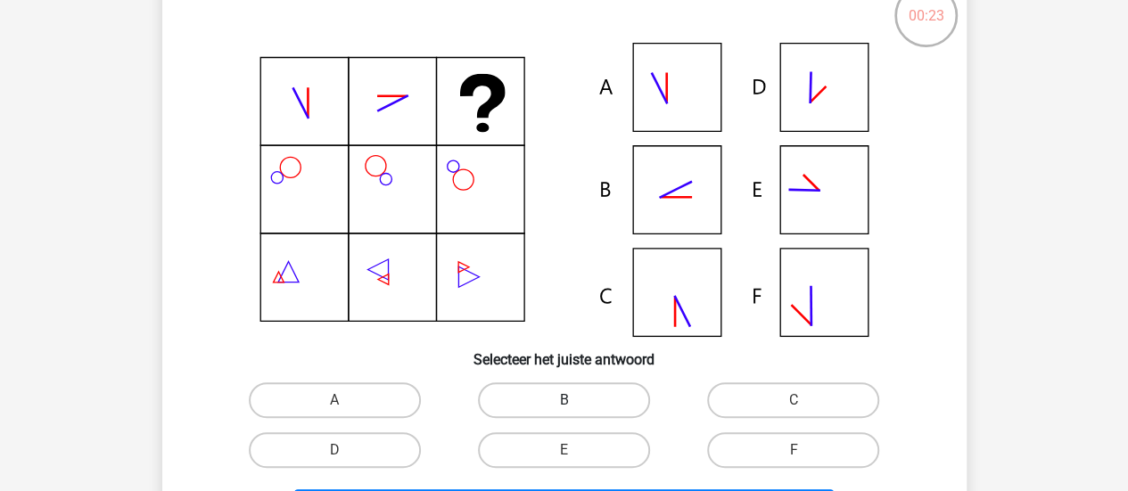
click at [539, 406] on label "B" at bounding box center [564, 401] width 172 height 36
click at [564, 406] on input "B" at bounding box center [570, 406] width 12 height 12
radio input "true"
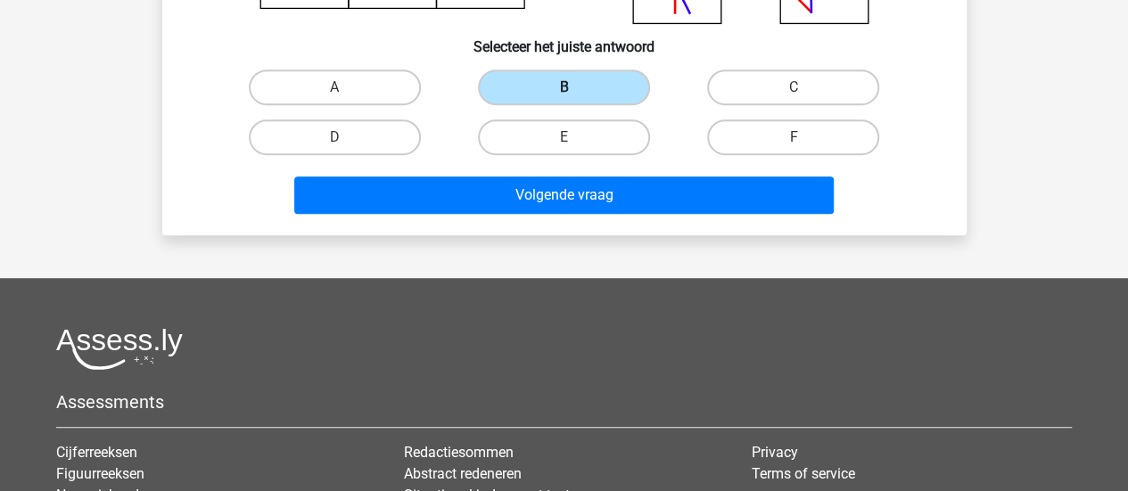
scroll to position [438, 0]
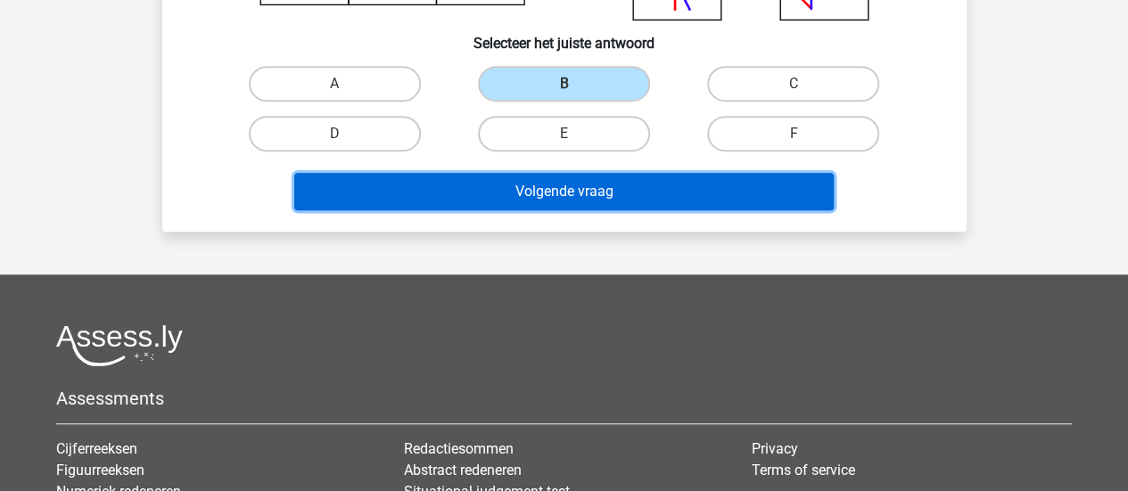
click at [582, 191] on button "Volgende vraag" at bounding box center [564, 191] width 540 height 37
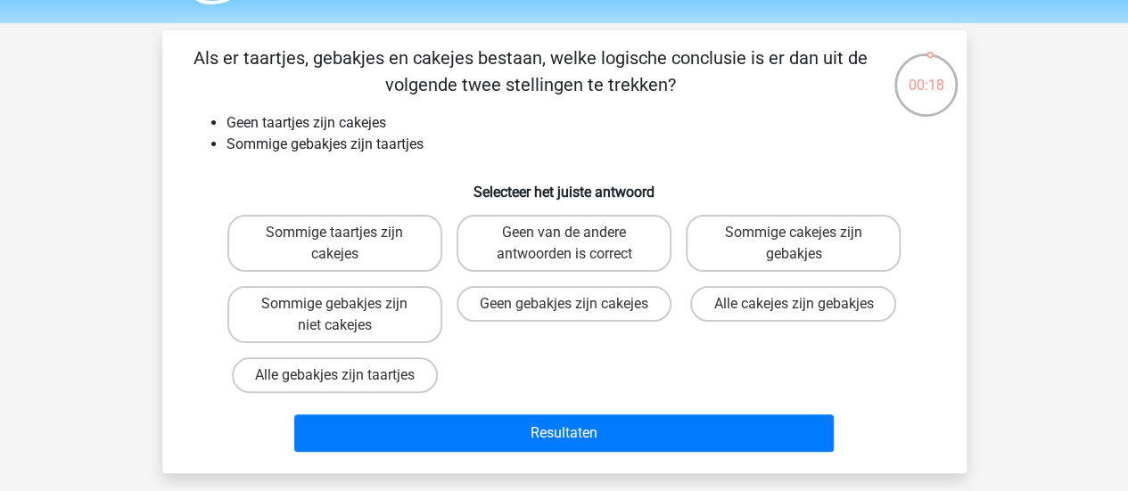
scroll to position [54, 0]
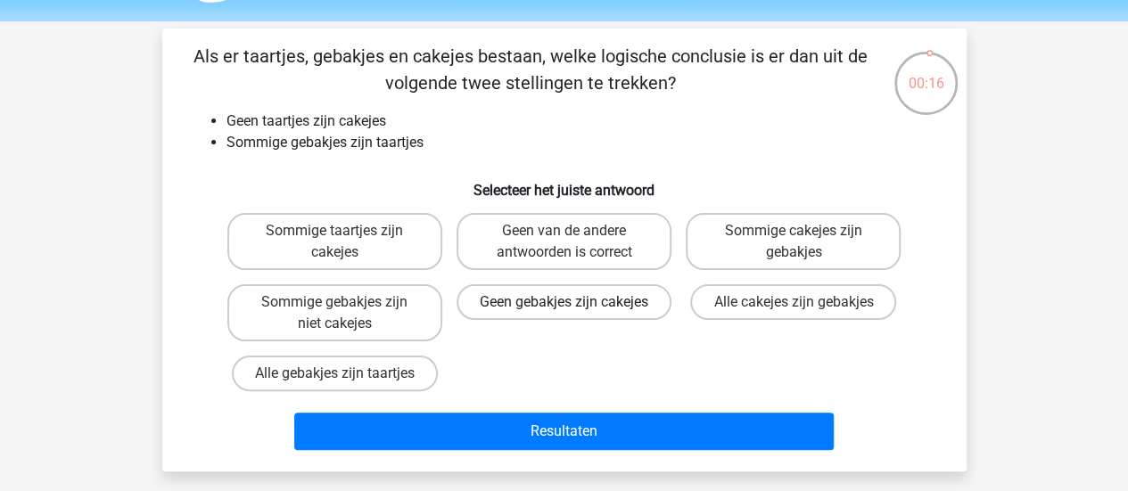
click at [565, 320] on label "Geen gebakjes zijn cakejes" at bounding box center [564, 303] width 215 height 36
click at [565, 314] on input "Geen gebakjes zijn cakejes" at bounding box center [570, 308] width 12 height 12
radio input "true"
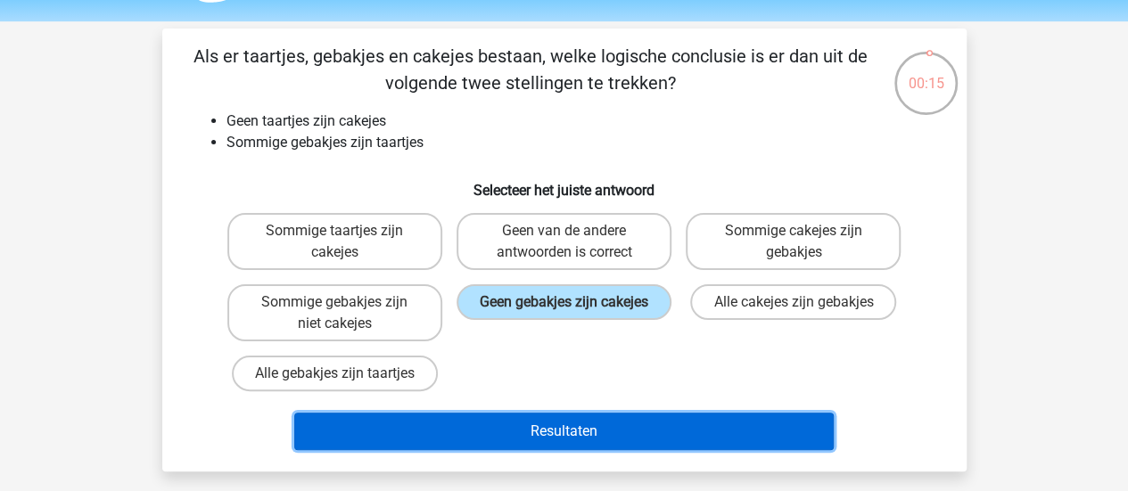
click at [544, 436] on button "Resultaten" at bounding box center [564, 431] width 540 height 37
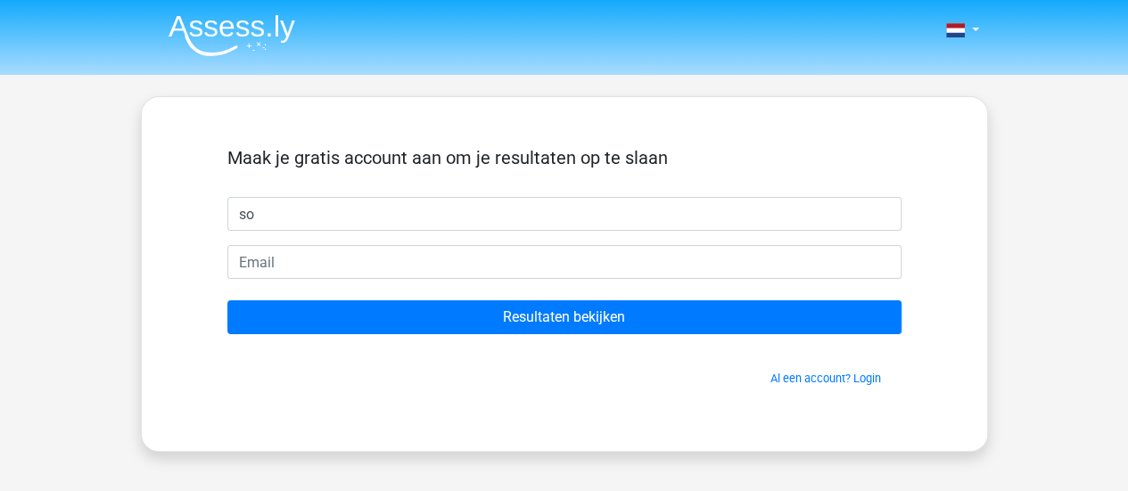
type input "s"
type input "soraya"
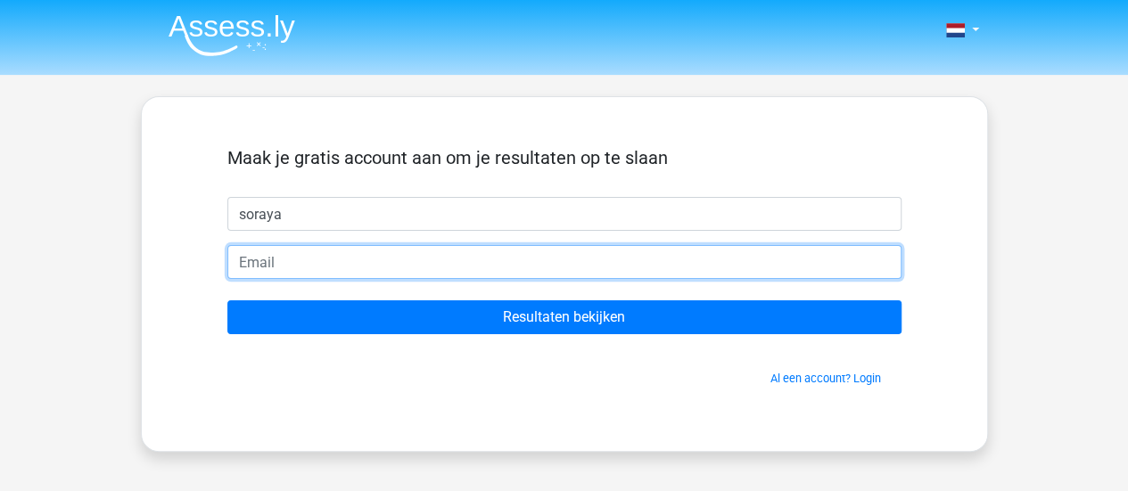
click at [434, 266] on input "email" at bounding box center [564, 262] width 674 height 34
type input "[EMAIL_ADDRESS][DOMAIN_NAME]"
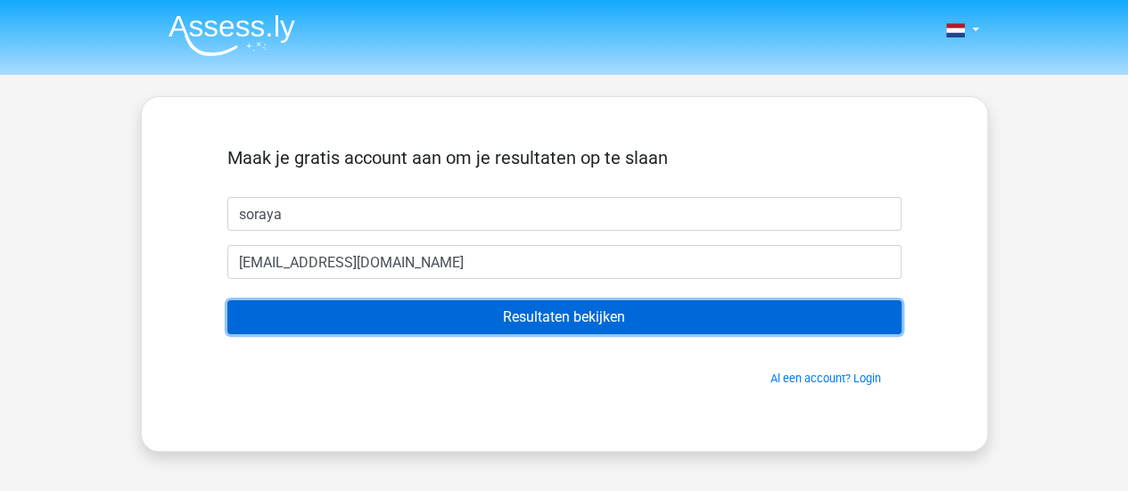
click at [467, 326] on input "Resultaten bekijken" at bounding box center [564, 318] width 674 height 34
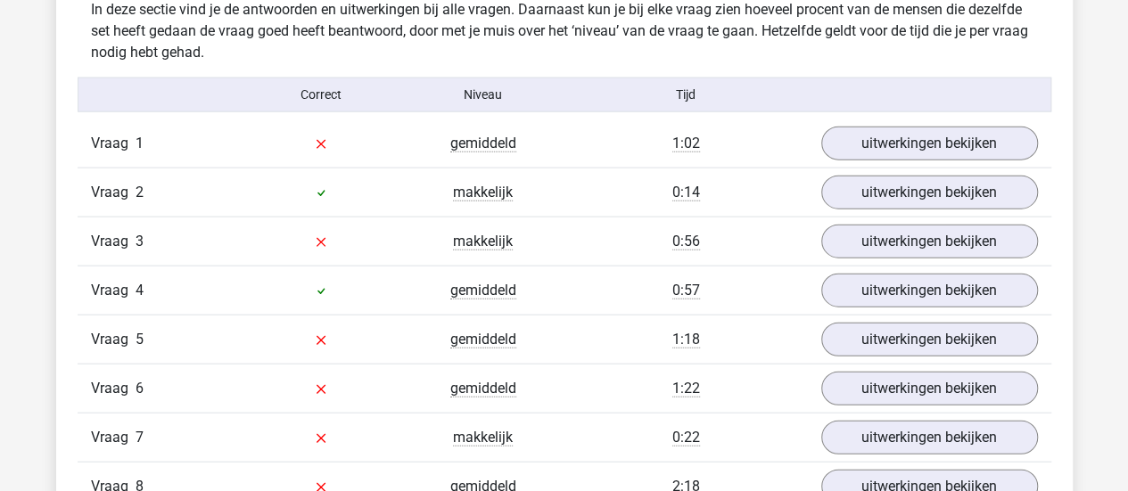
scroll to position [1999, 0]
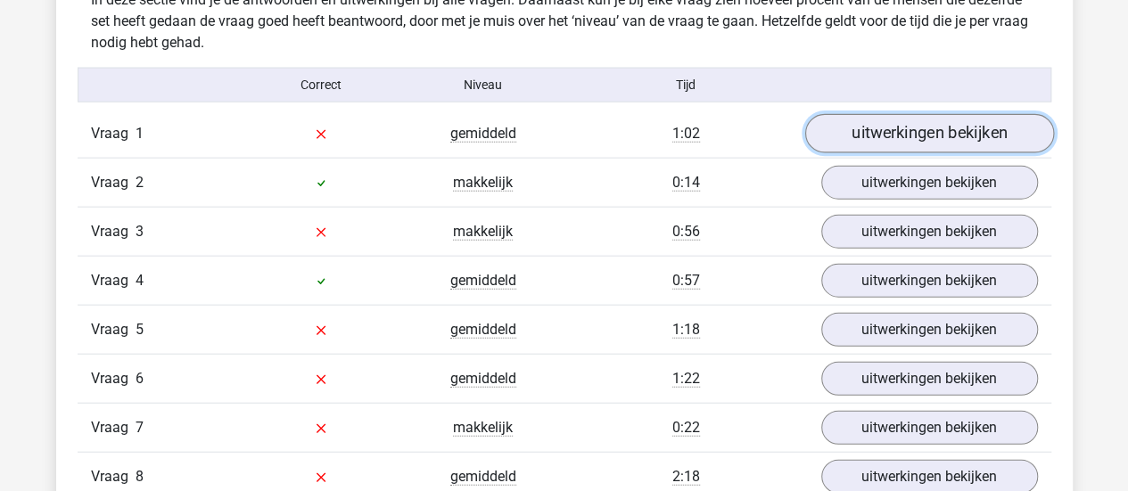
click at [899, 125] on link "uitwerkingen bekijken" at bounding box center [928, 133] width 249 height 39
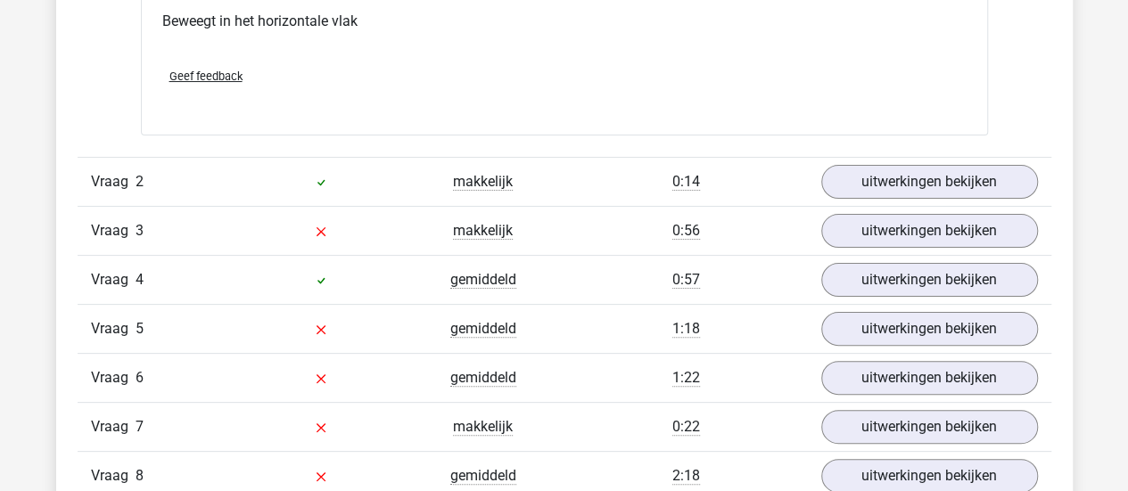
scroll to position [3497, 0]
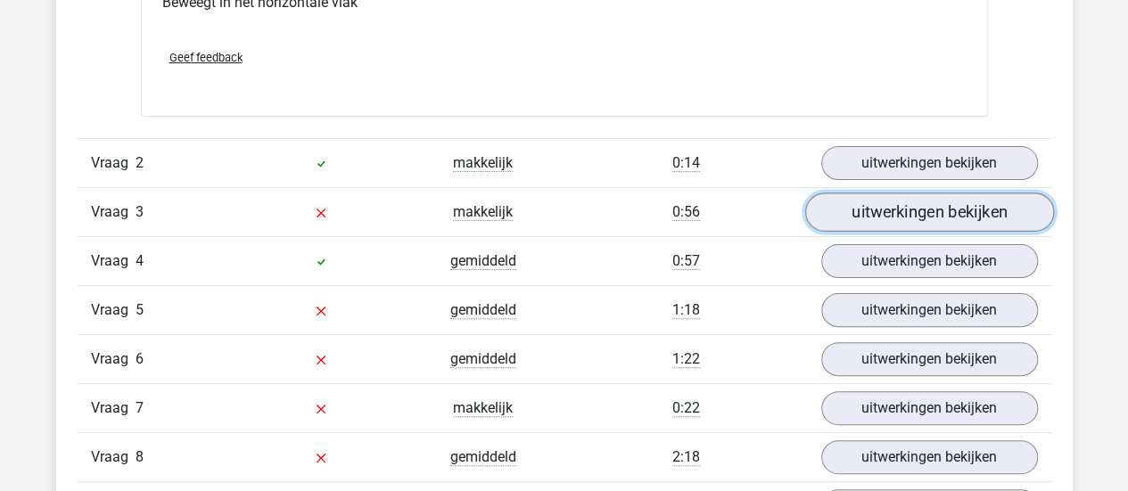
click at [969, 208] on link "uitwerkingen bekijken" at bounding box center [928, 212] width 249 height 39
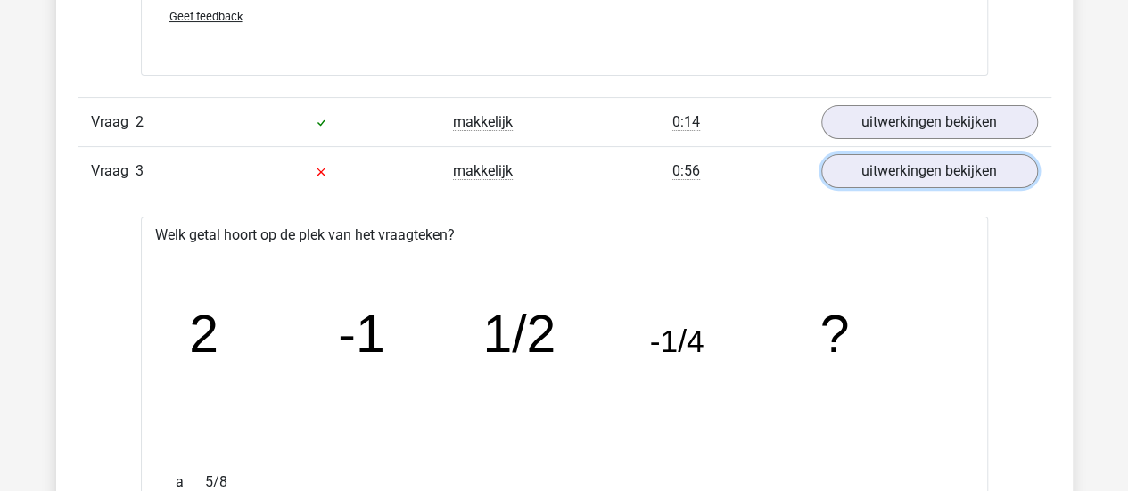
scroll to position [3521, 0]
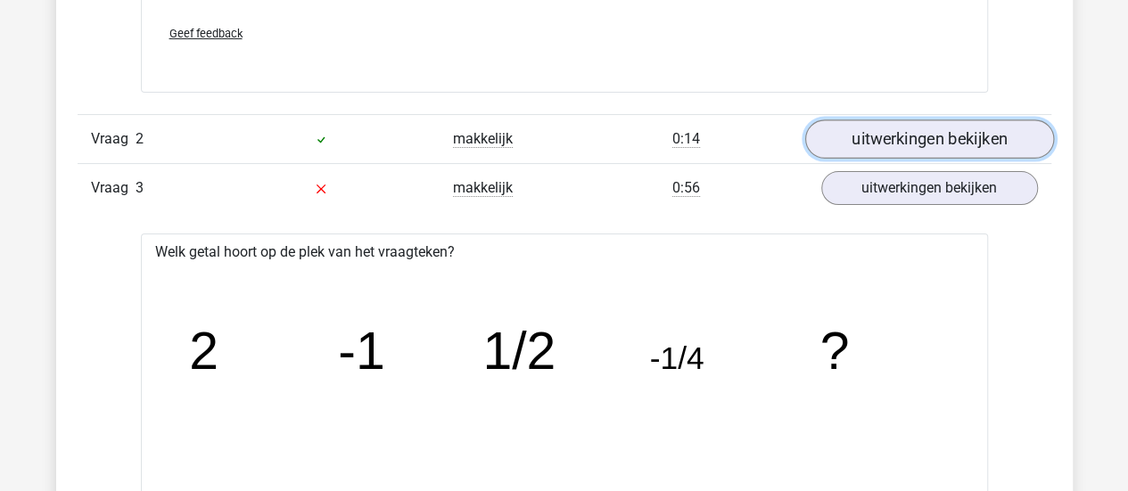
click at [924, 128] on link "uitwerkingen bekijken" at bounding box center [928, 139] width 249 height 39
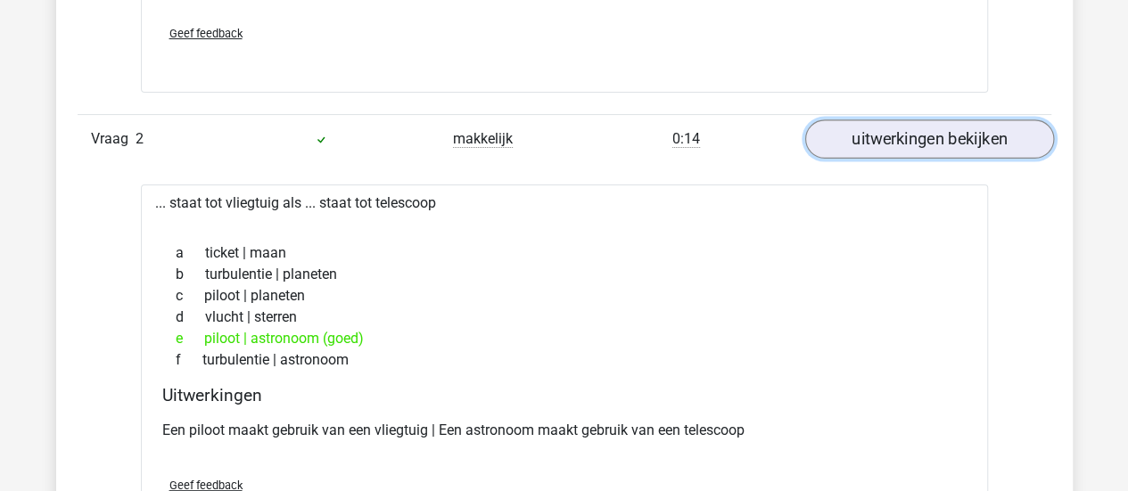
click at [924, 128] on link "uitwerkingen bekijken" at bounding box center [928, 139] width 249 height 39
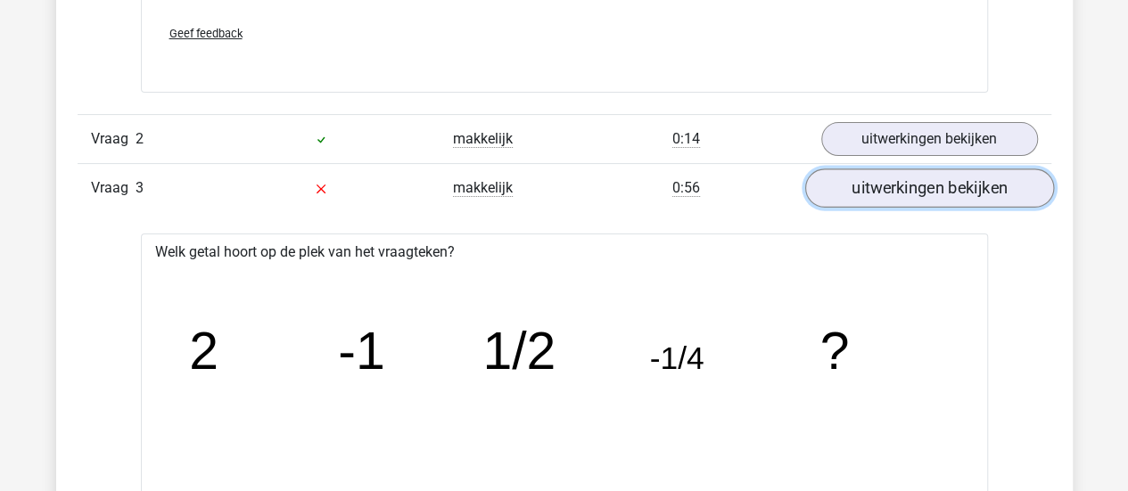
click at [923, 186] on link "uitwerkingen bekijken" at bounding box center [928, 188] width 249 height 39
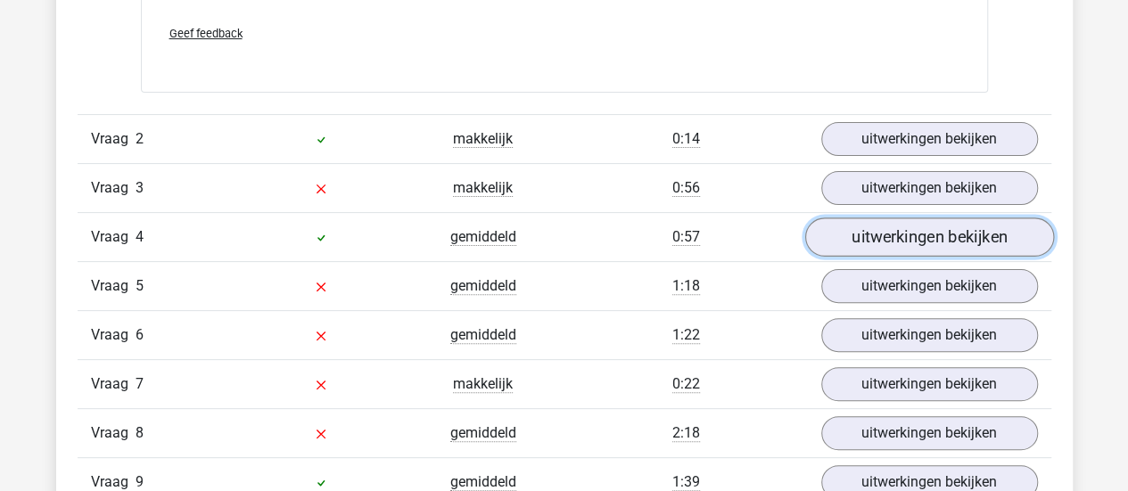
click at [924, 227] on link "uitwerkingen bekijken" at bounding box center [928, 237] width 249 height 39
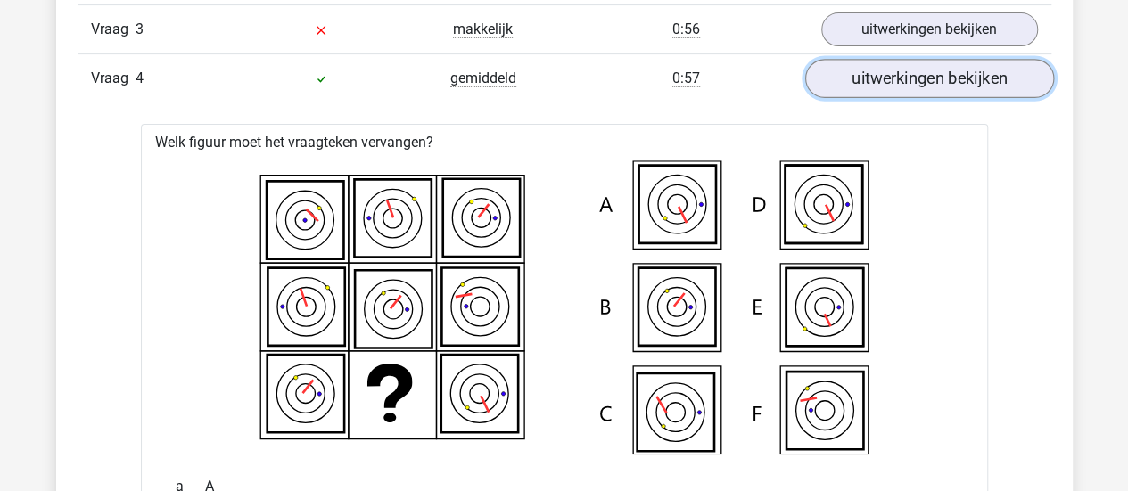
scroll to position [3677, 0]
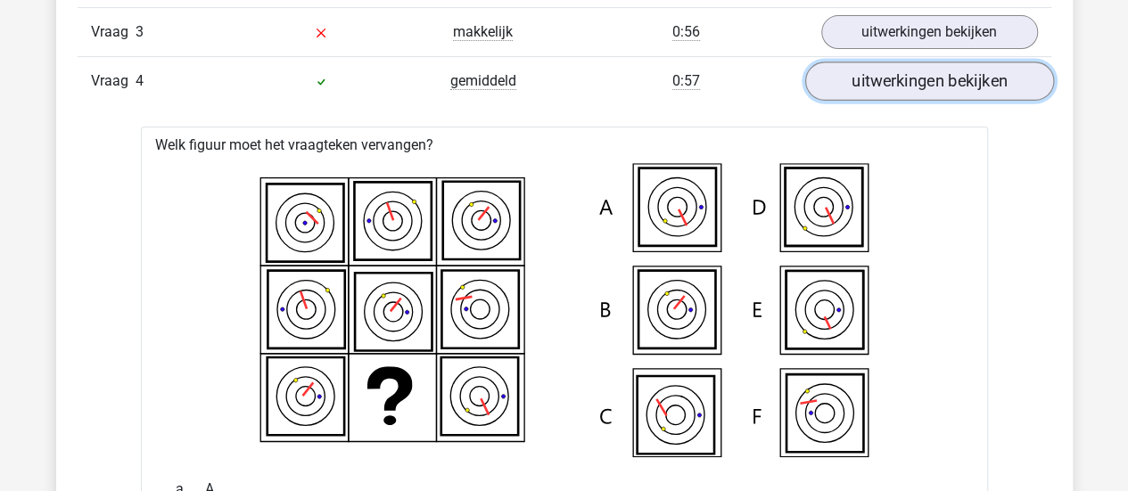
click at [899, 67] on link "uitwerkingen bekijken" at bounding box center [928, 81] width 249 height 39
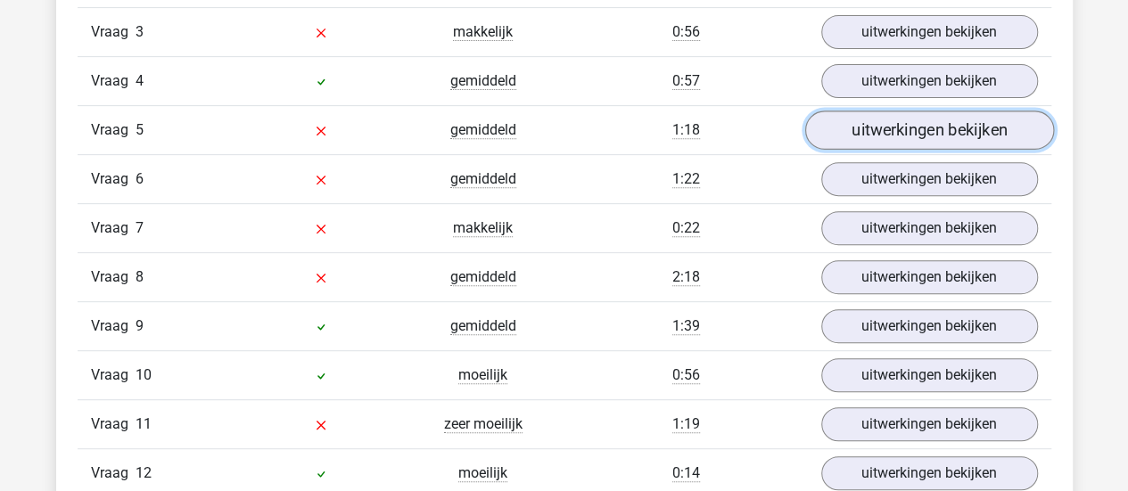
click at [906, 117] on link "uitwerkingen bekijken" at bounding box center [928, 130] width 249 height 39
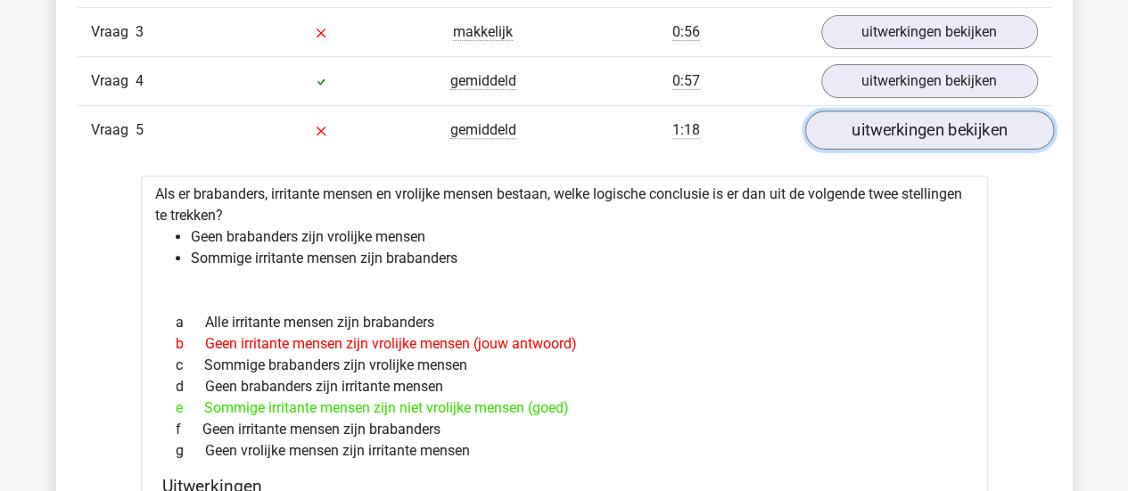
click at [906, 117] on link "uitwerkingen bekijken" at bounding box center [928, 130] width 249 height 39
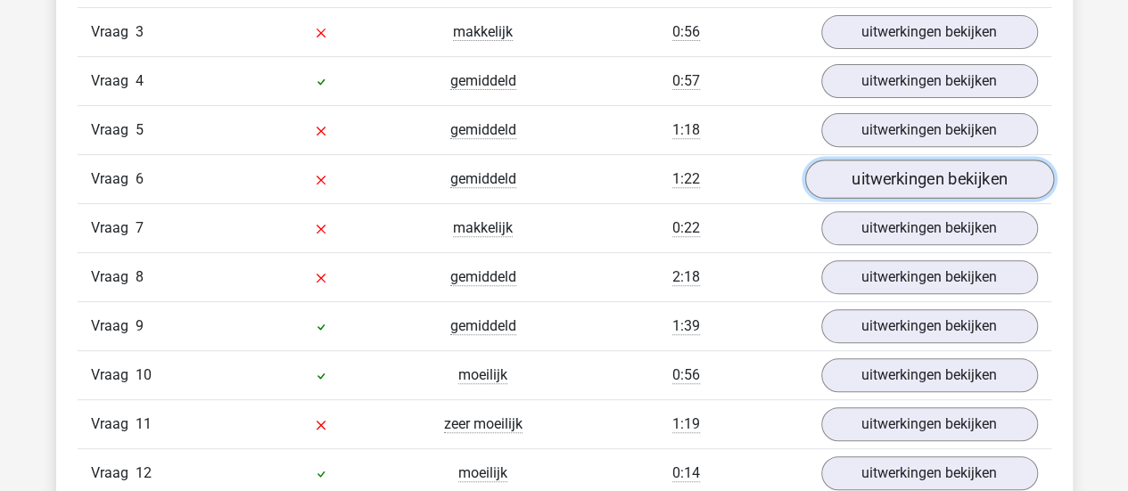
click at [907, 164] on link "uitwerkingen bekijken" at bounding box center [928, 179] width 249 height 39
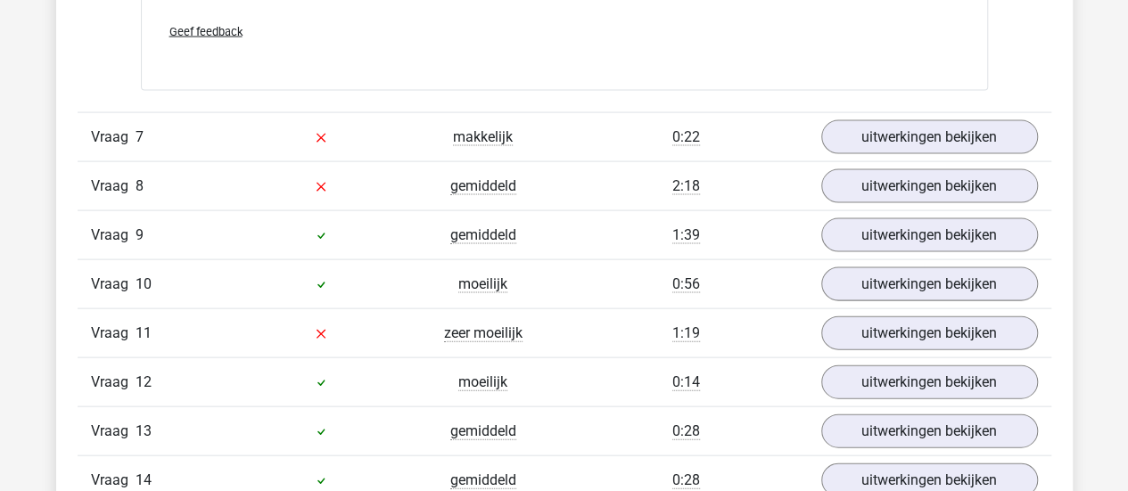
scroll to position [5195, 0]
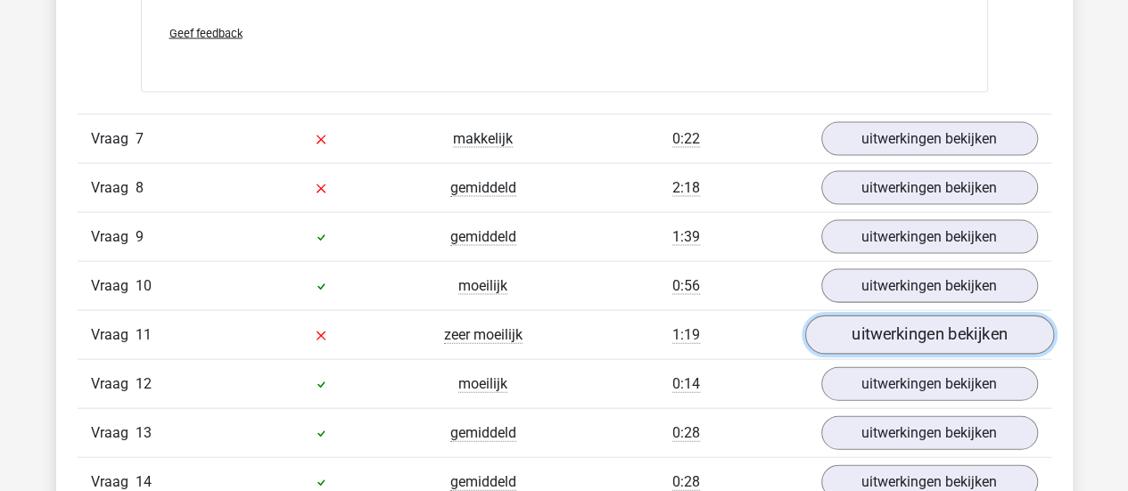
click at [976, 326] on link "uitwerkingen bekijken" at bounding box center [928, 335] width 249 height 39
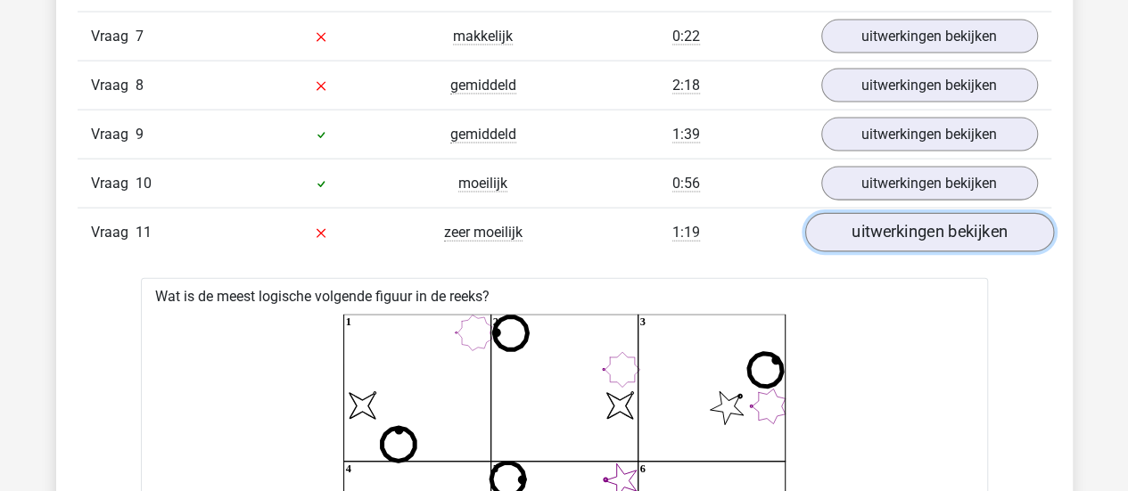
scroll to position [5289, 0]
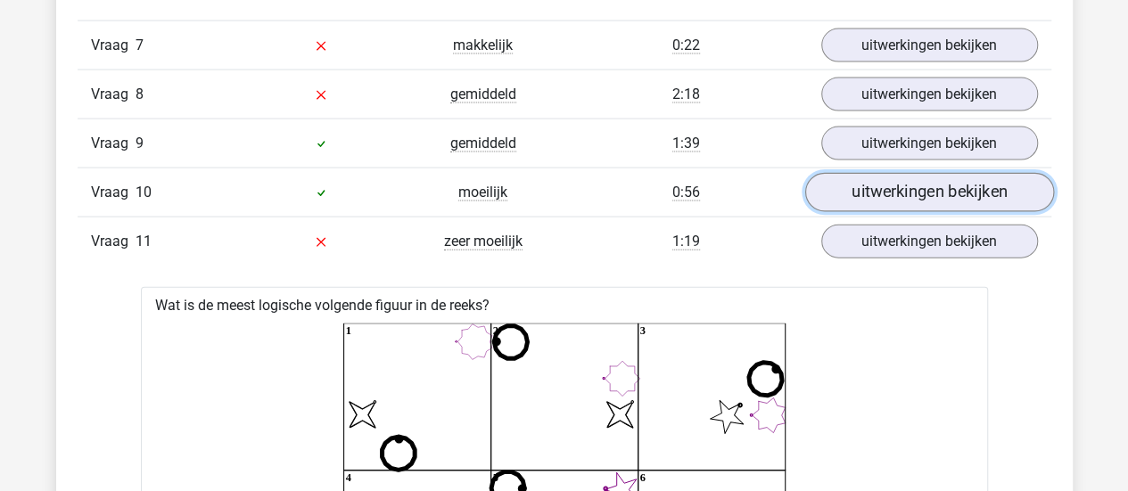
click at [931, 183] on link "uitwerkingen bekijken" at bounding box center [928, 192] width 249 height 39
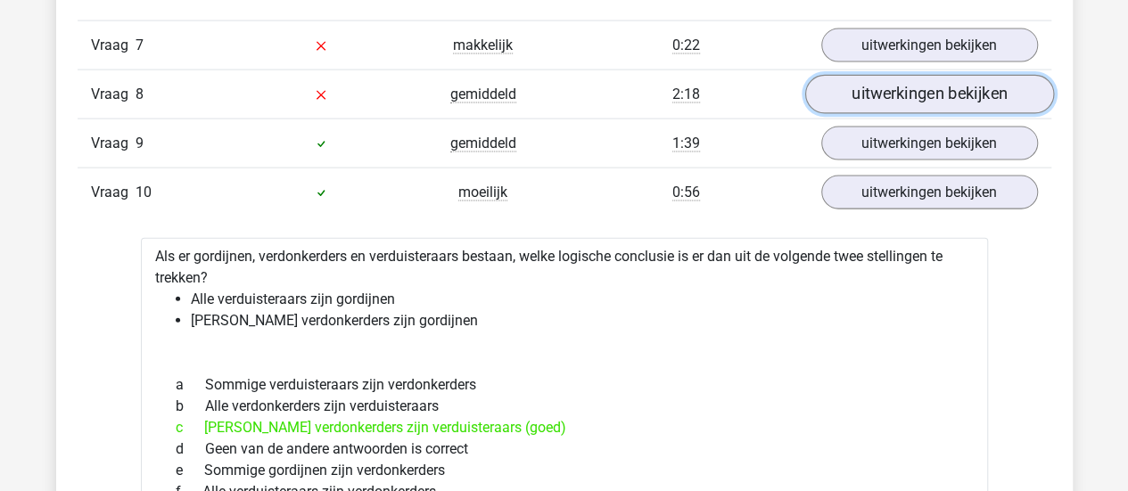
click at [911, 98] on link "uitwerkingen bekijken" at bounding box center [928, 94] width 249 height 39
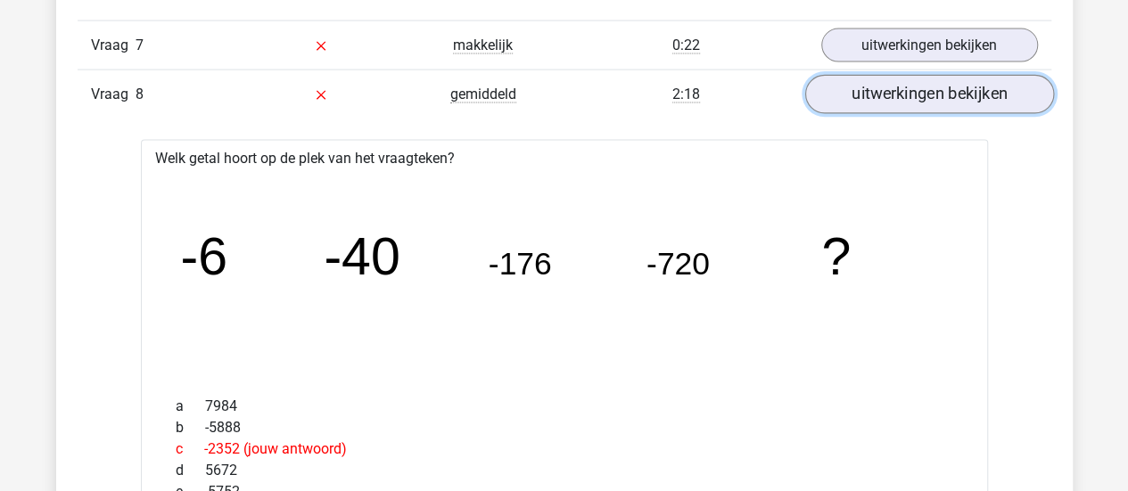
click at [911, 98] on link "uitwerkingen bekijken" at bounding box center [928, 94] width 249 height 39
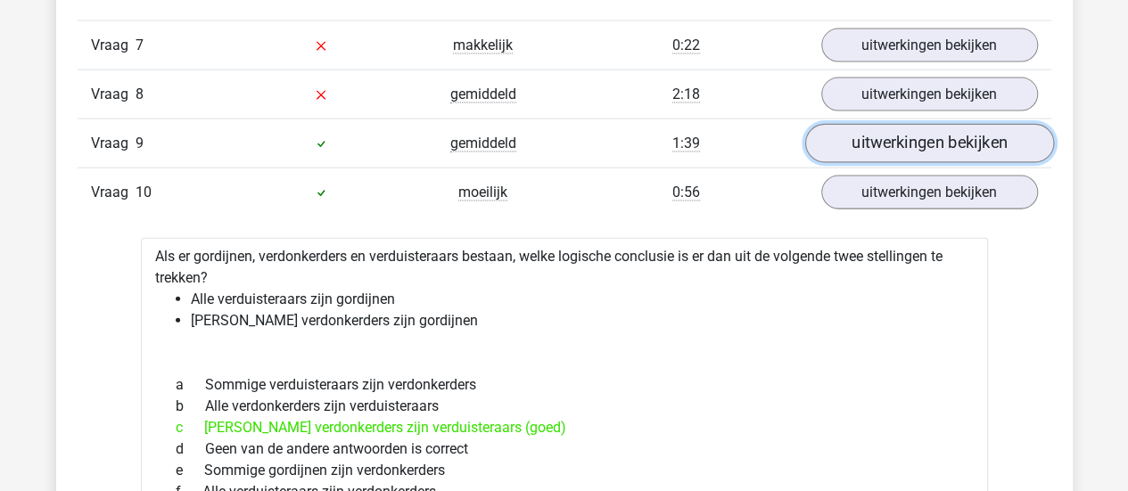
click at [908, 124] on link "uitwerkingen bekijken" at bounding box center [928, 143] width 249 height 39
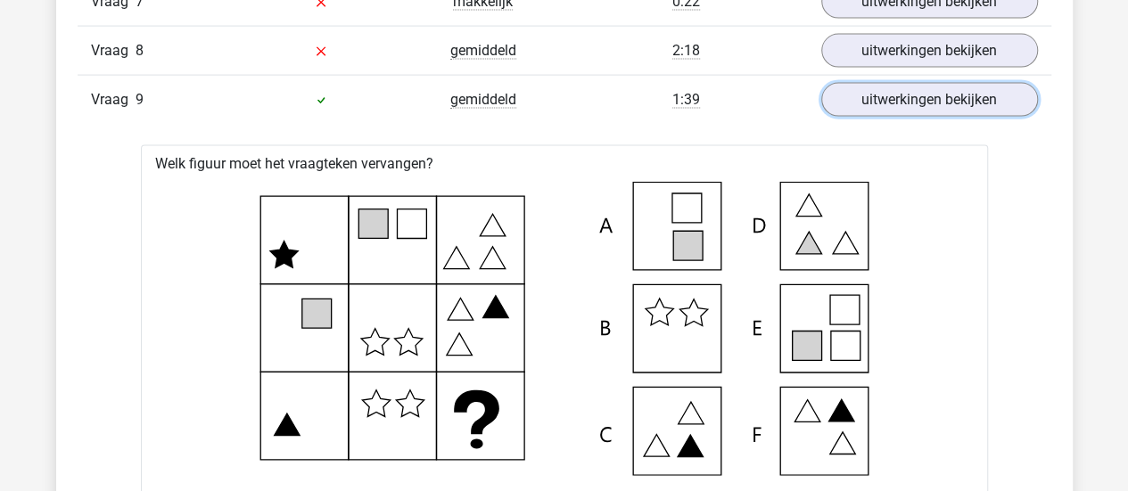
scroll to position [5332, 0]
